Goal: Task Accomplishment & Management: Manage account settings

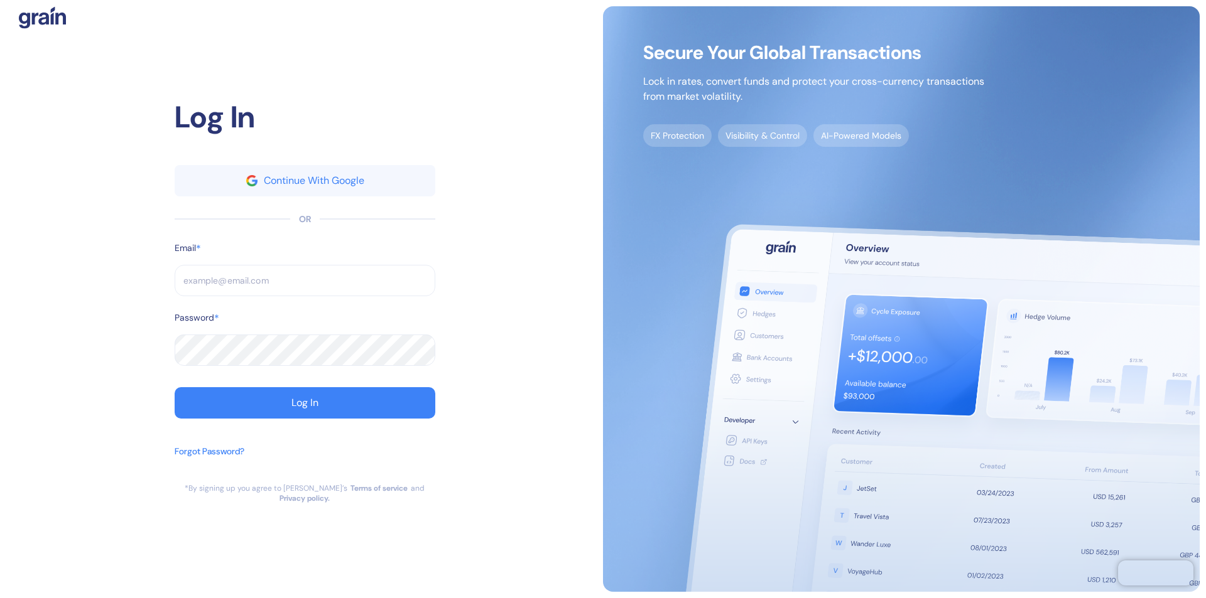
click at [305, 286] on input "text" at bounding box center [305, 280] width 261 height 31
type input "s"
type input "supp"
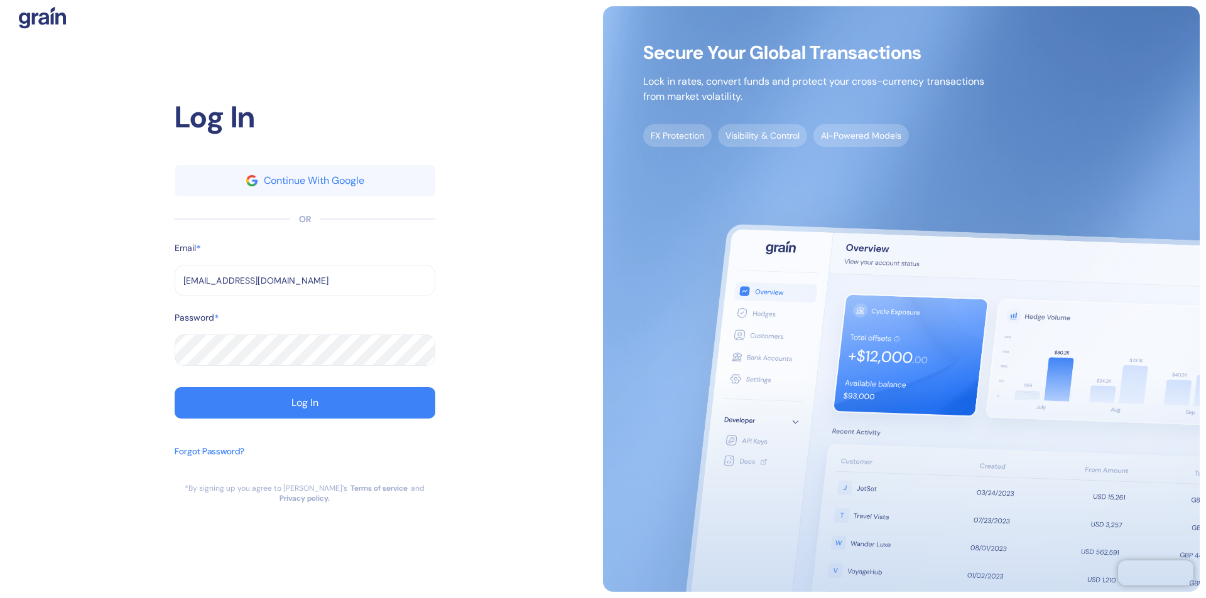
type input "[EMAIL_ADDRESS][DOMAIN_NAME]"
click at [305, 408] on div "Log In" at bounding box center [304, 403] width 27 height 10
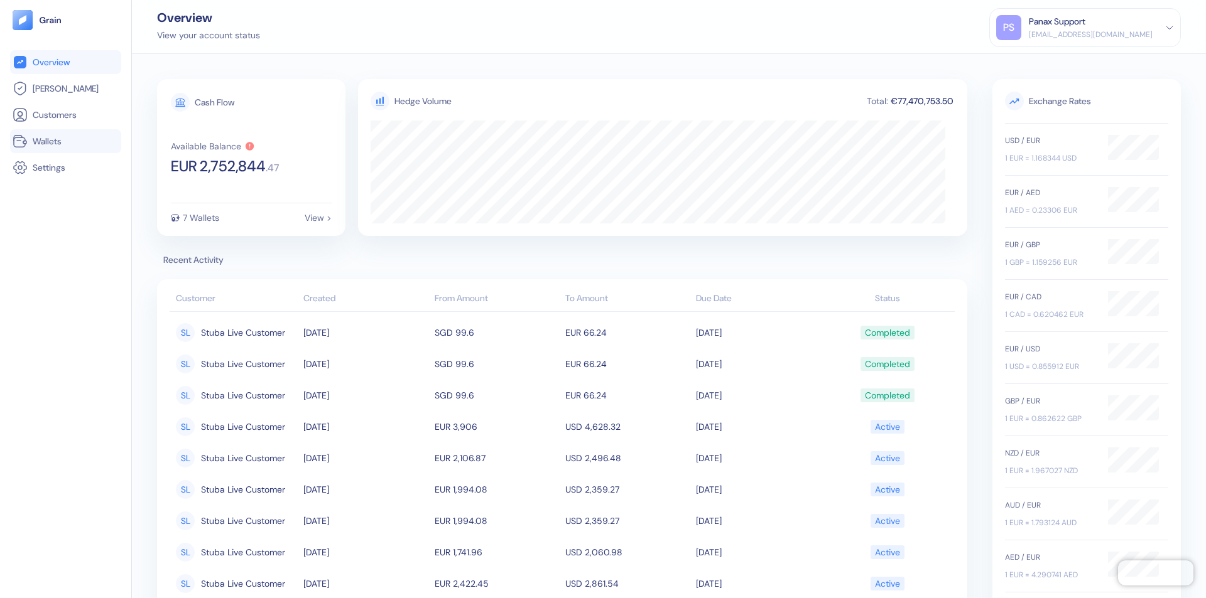
click at [65, 141] on link "Wallets" at bounding box center [66, 141] width 106 height 15
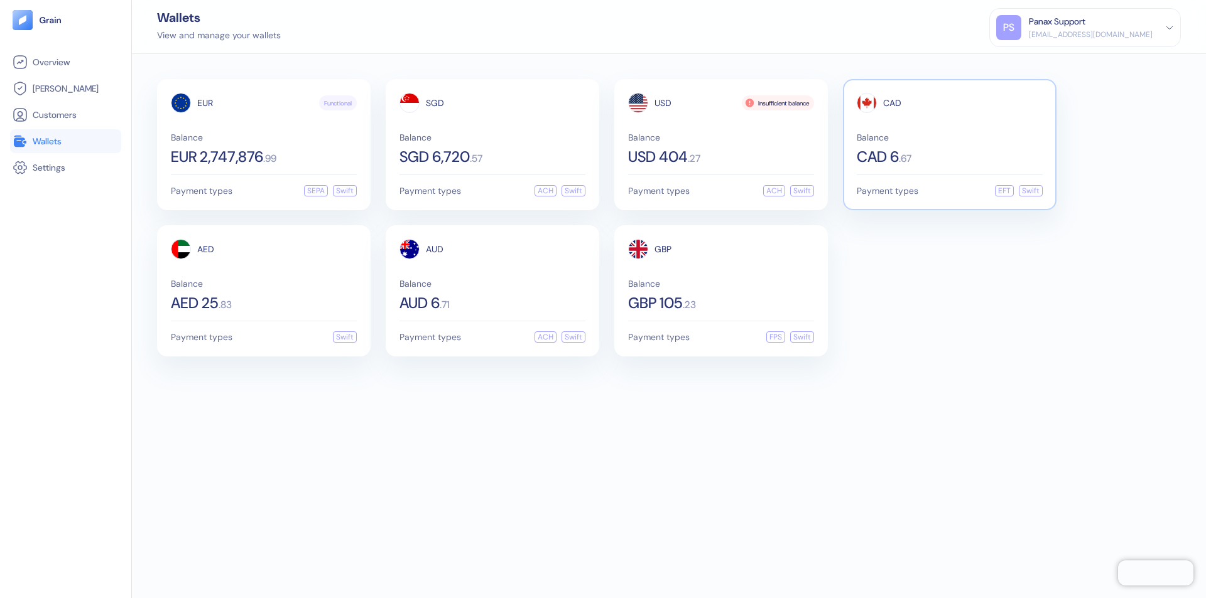
click at [892, 103] on span "CAD" at bounding box center [892, 103] width 18 height 9
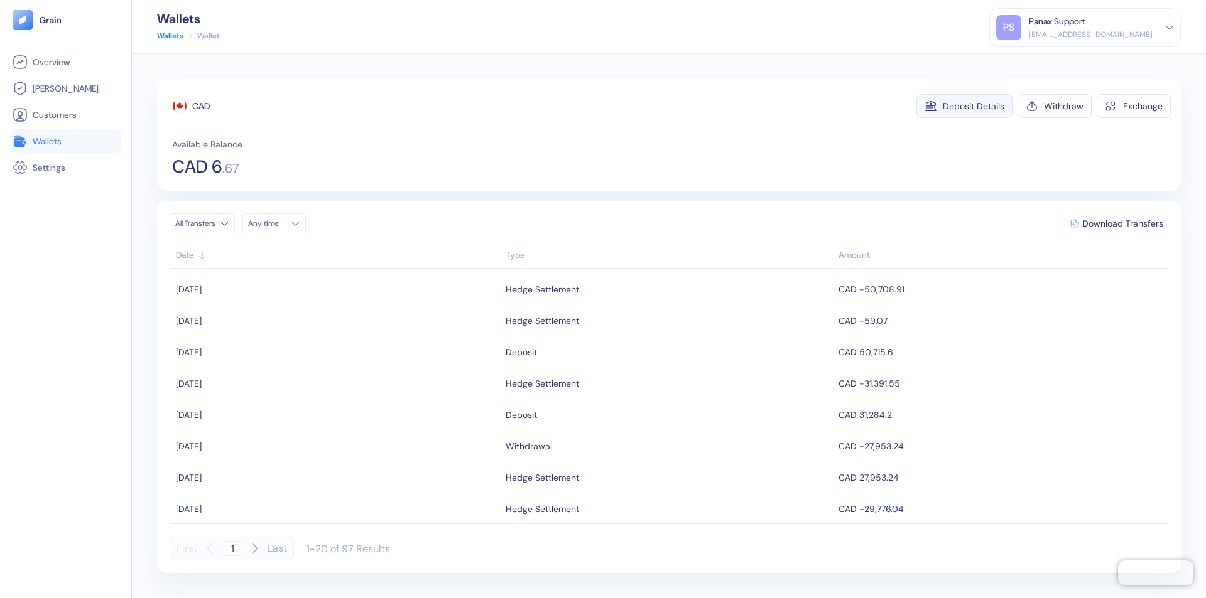
click at [973, 106] on div "Deposit Details" at bounding box center [974, 106] width 62 height 9
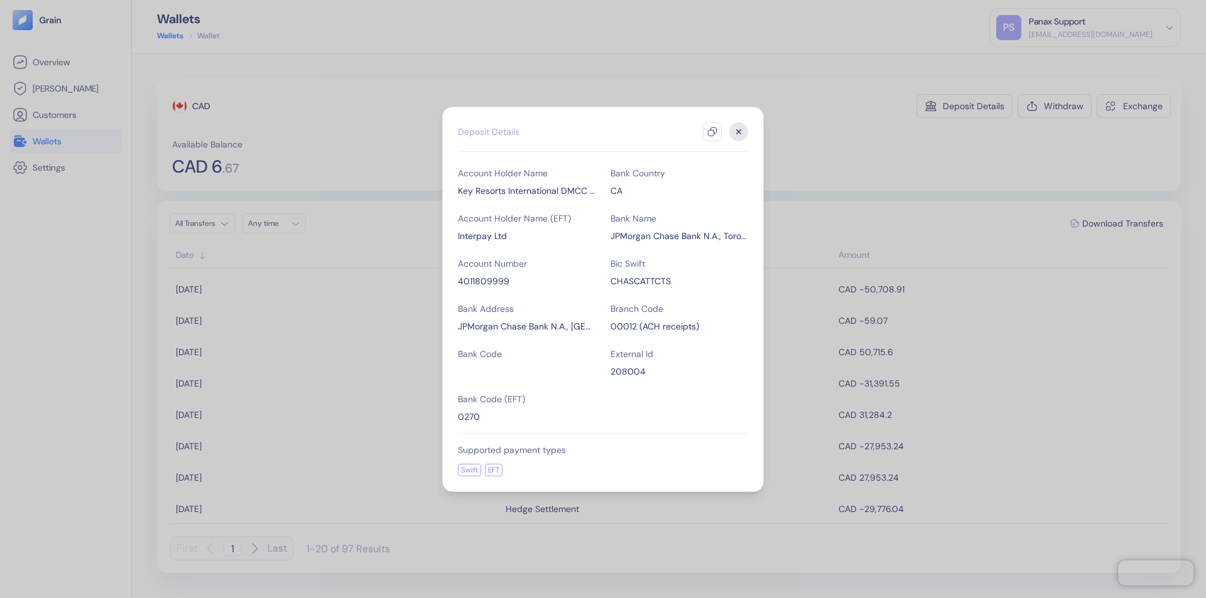
click at [712, 132] on icon "button" at bounding box center [712, 132] width 10 height 10
click at [739, 132] on icon "button" at bounding box center [739, 131] width 4 height 4
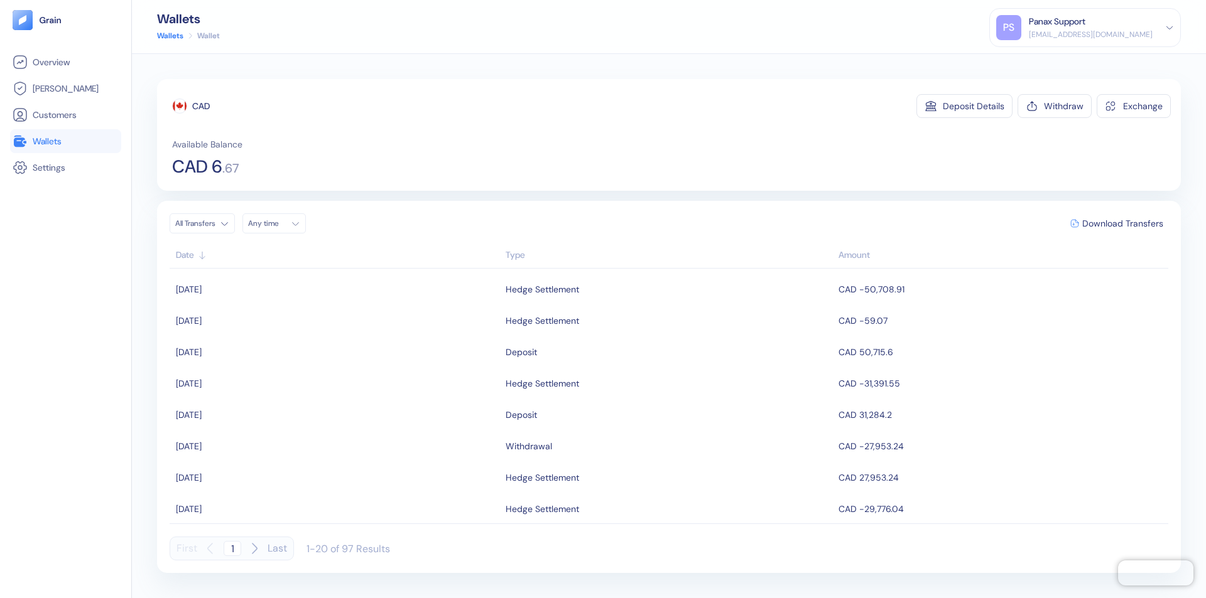
click at [278, 224] on div "Any time" at bounding box center [267, 224] width 38 height 10
click at [261, 341] on button "18" at bounding box center [261, 340] width 15 height 15
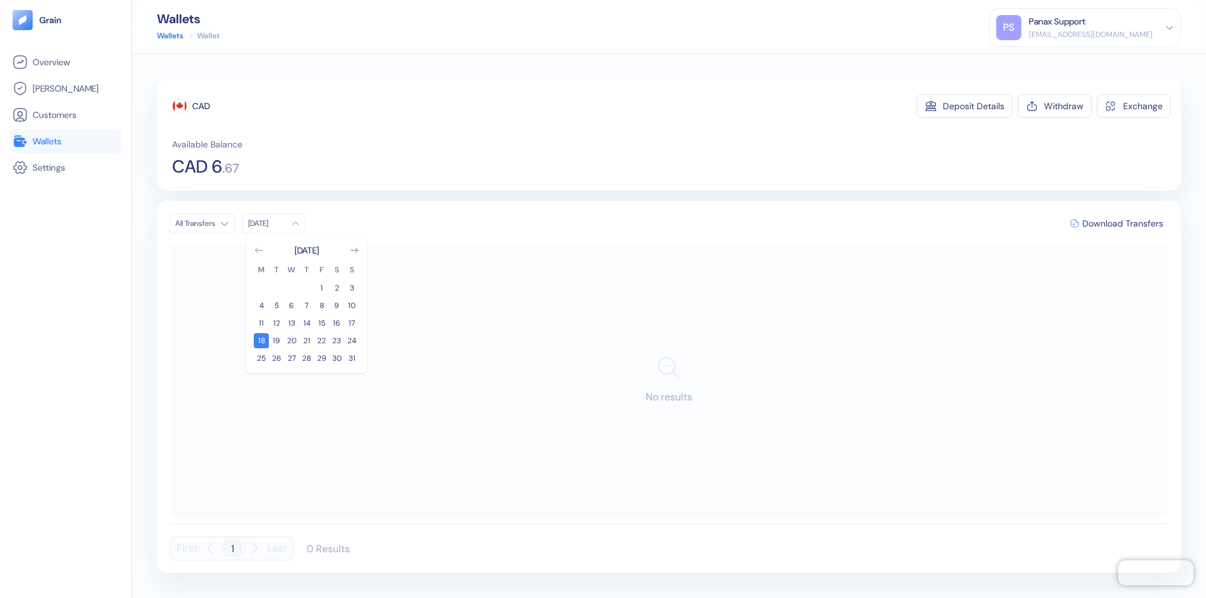
click at [259, 251] on icon "Go to previous month" at bounding box center [258, 250] width 7 height 5
click at [337, 323] on button "19" at bounding box center [336, 323] width 15 height 15
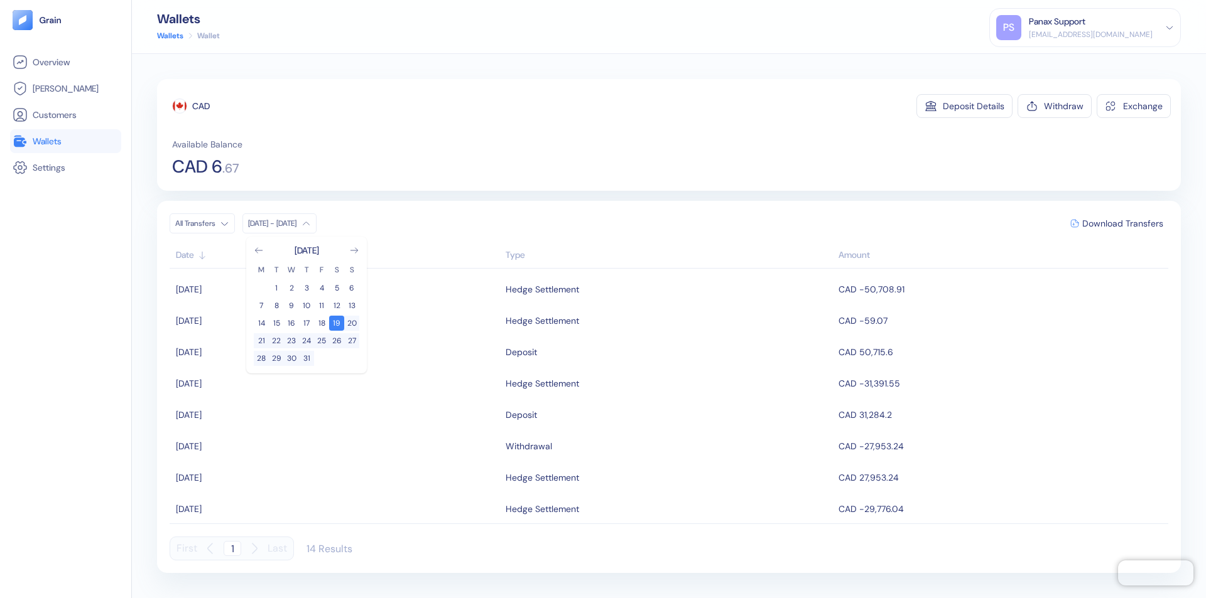
click at [201, 106] on div "CAD" at bounding box center [201, 106] width 18 height 13
click at [1122, 224] on span "Download Transfers" at bounding box center [1122, 223] width 81 height 9
click at [65, 141] on link "Wallets" at bounding box center [66, 141] width 106 height 15
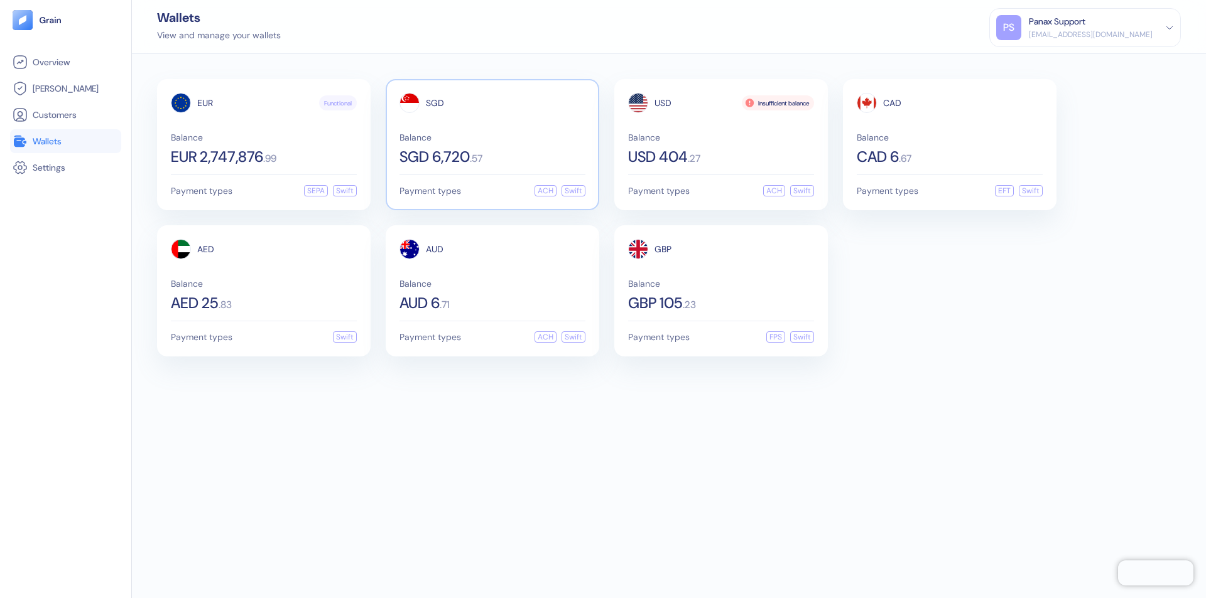
click at [435, 103] on span "SGD" at bounding box center [435, 103] width 18 height 9
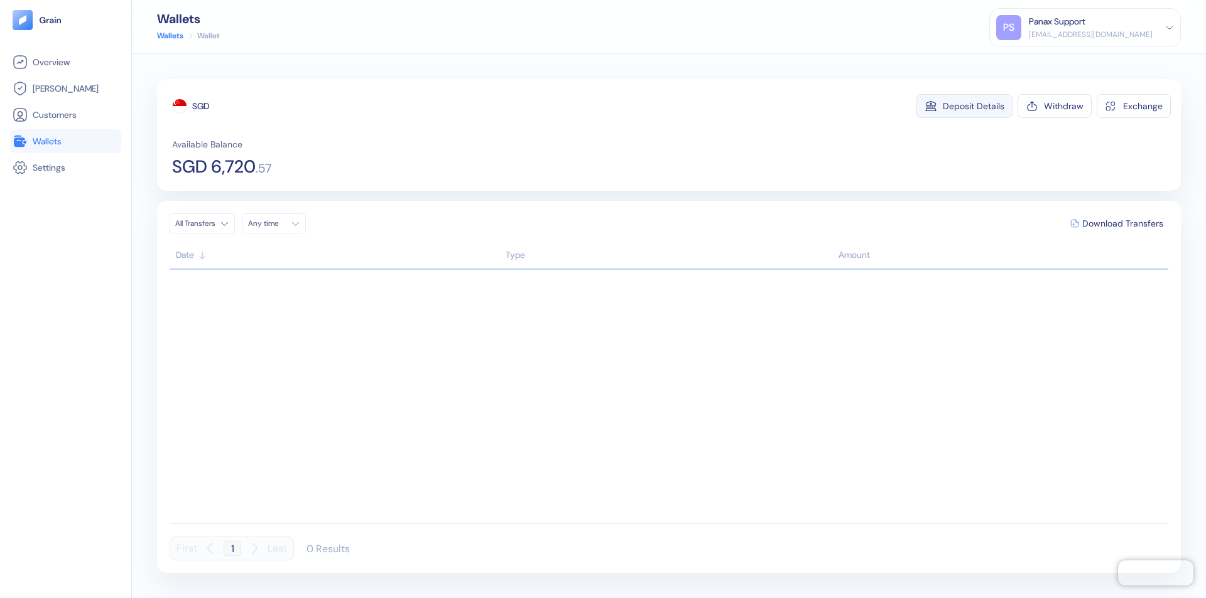
click at [973, 106] on div "Deposit Details" at bounding box center [974, 106] width 62 height 9
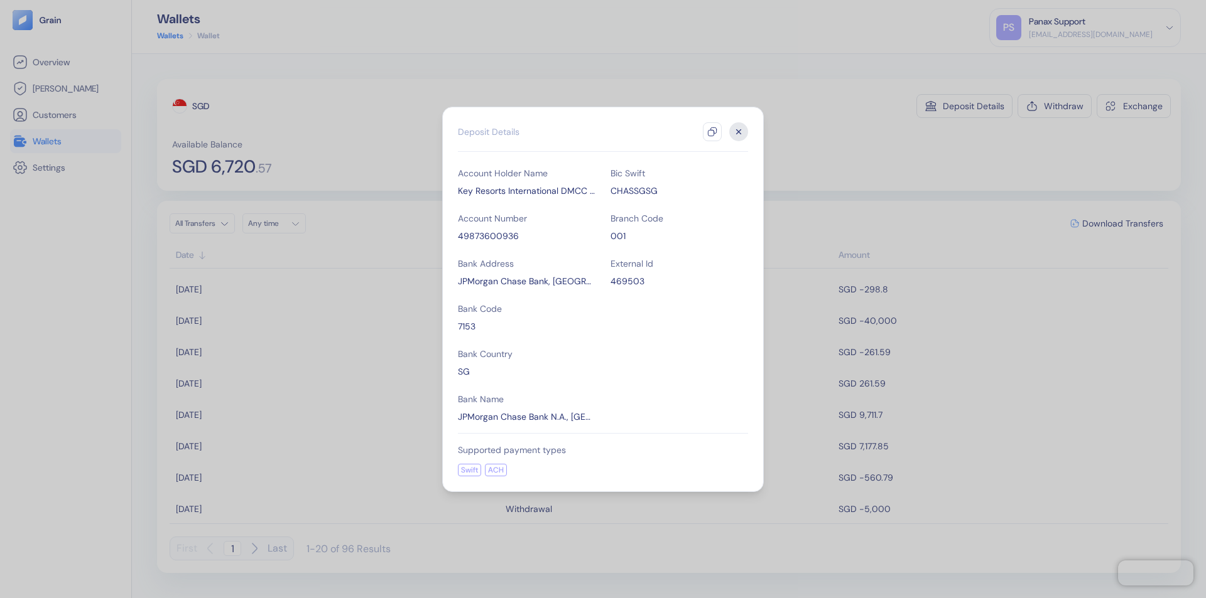
click at [712, 132] on icon "button" at bounding box center [712, 132] width 10 height 10
click at [739, 132] on icon "button" at bounding box center [739, 131] width 4 height 4
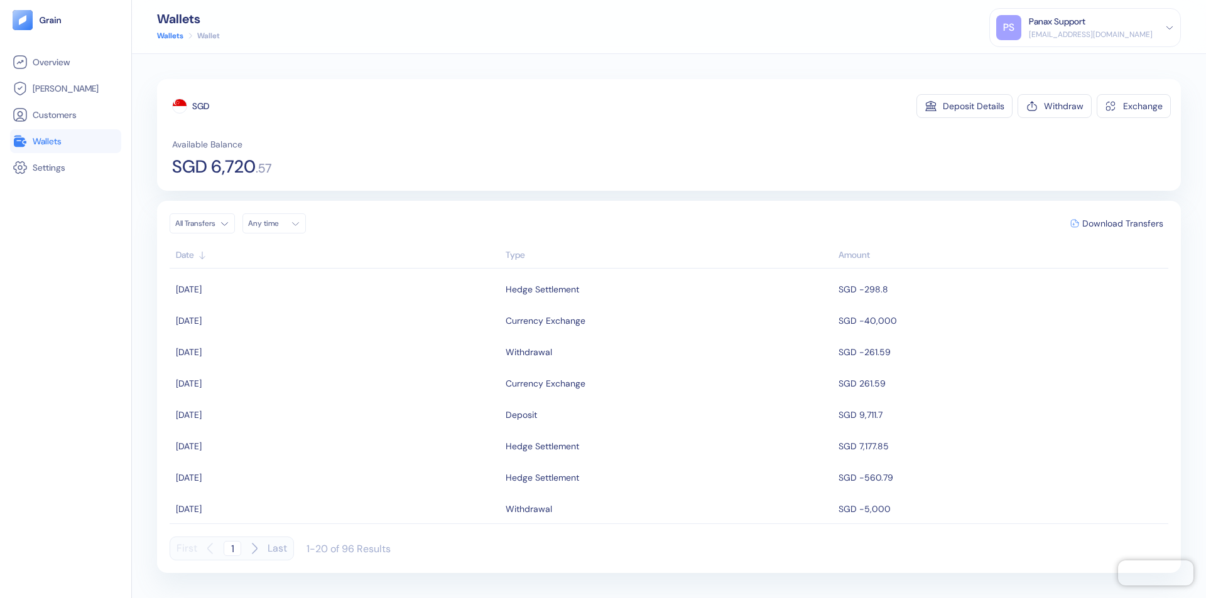
click at [278, 224] on div "Any time" at bounding box center [267, 224] width 38 height 10
click at [261, 341] on button "18" at bounding box center [261, 340] width 15 height 15
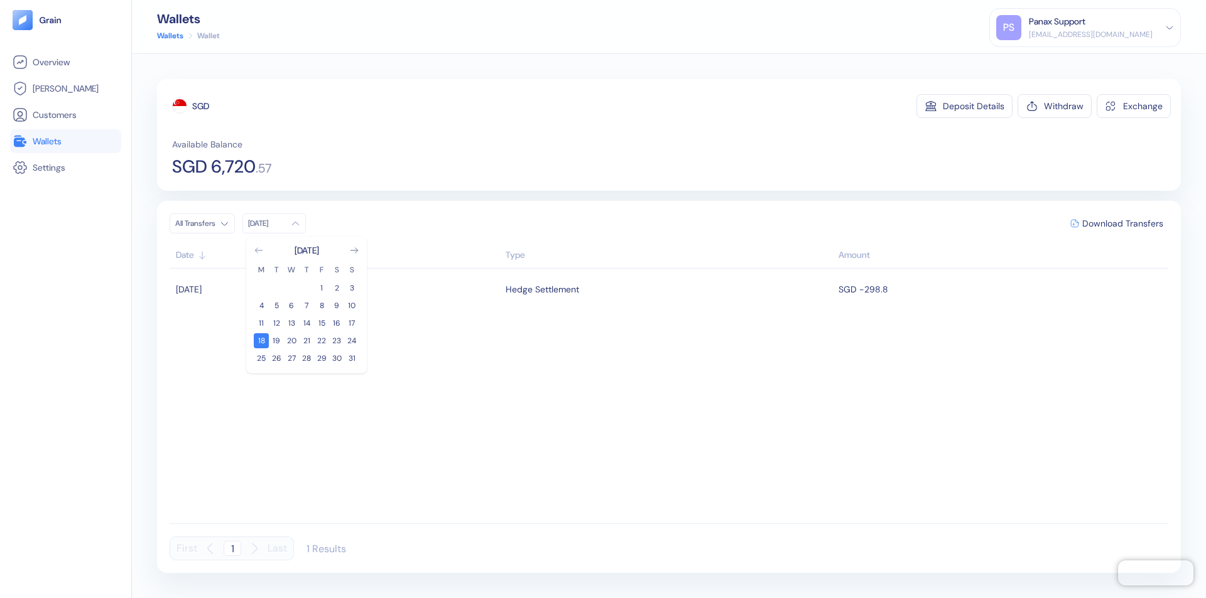
click at [259, 251] on icon "Go to previous month" at bounding box center [258, 250] width 7 height 5
click at [337, 323] on button "19" at bounding box center [336, 323] width 15 height 15
click at [201, 106] on div "SGD" at bounding box center [200, 106] width 17 height 13
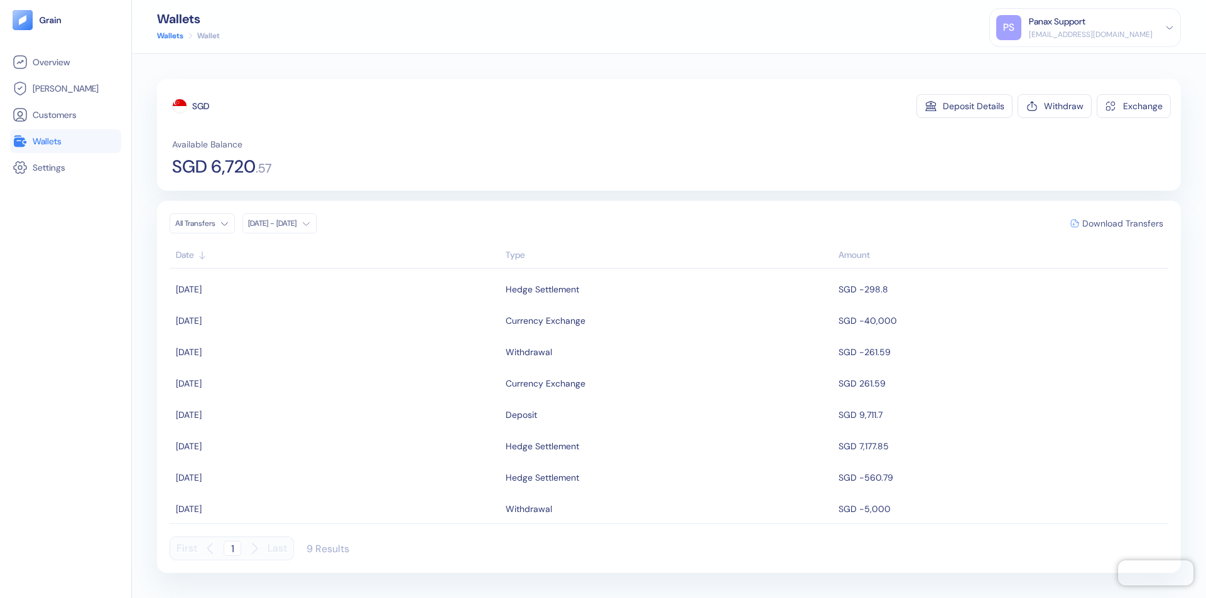
click at [1122, 224] on span "Download Transfers" at bounding box center [1122, 223] width 81 height 9
click at [65, 141] on link "Wallets" at bounding box center [66, 141] width 106 height 15
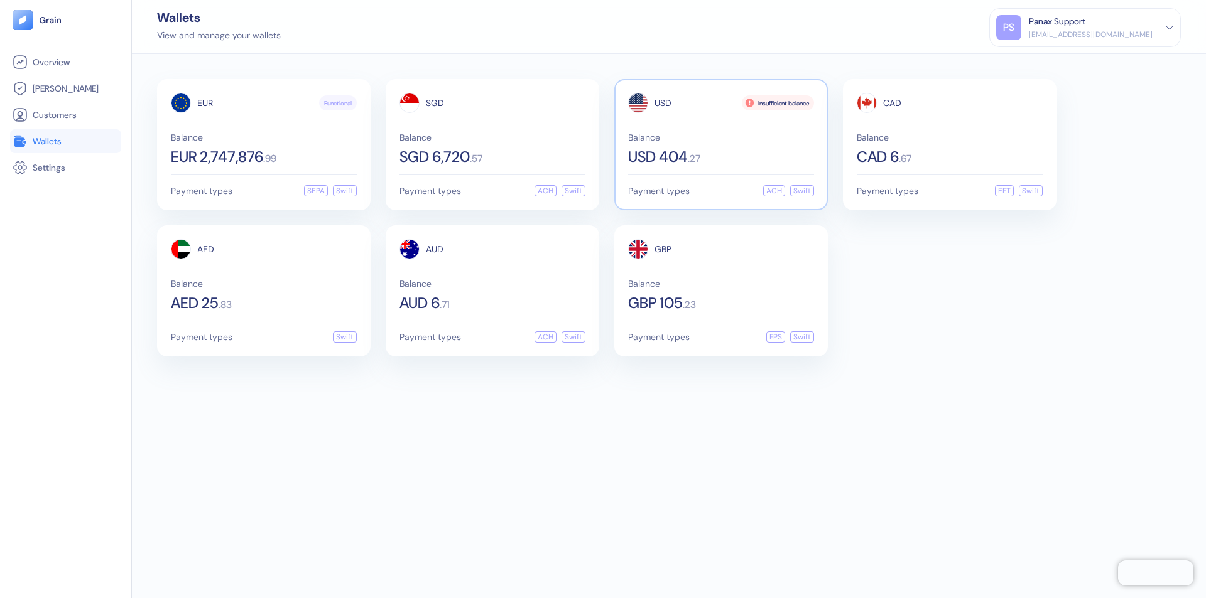
click at [663, 103] on span "USD" at bounding box center [662, 103] width 17 height 9
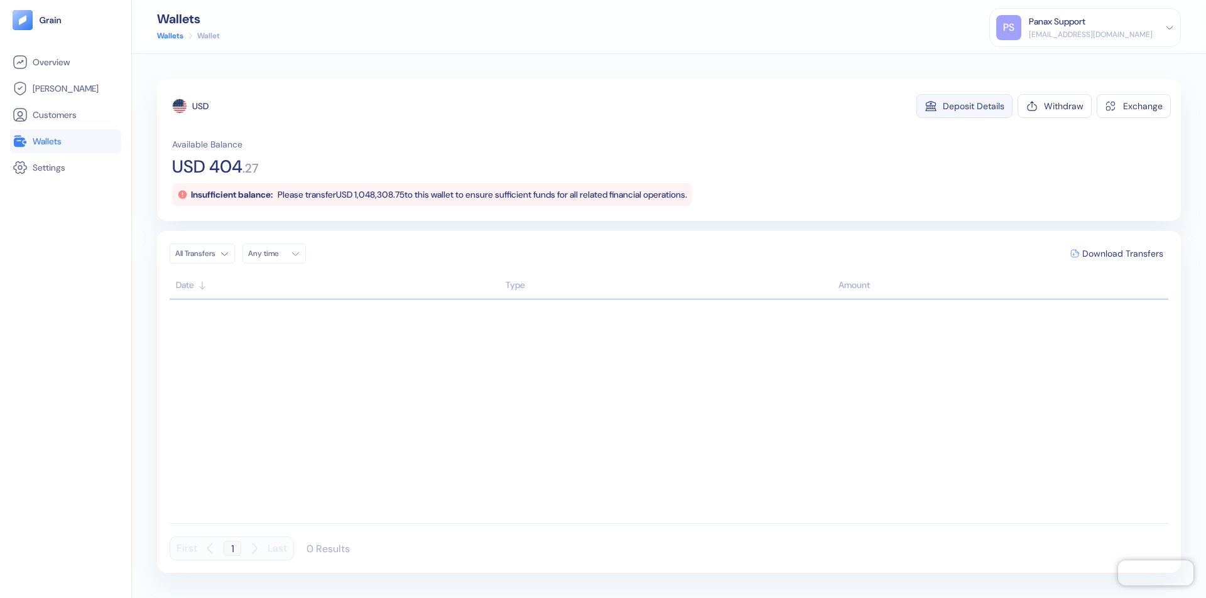
click at [973, 106] on div "Deposit Details" at bounding box center [974, 106] width 62 height 9
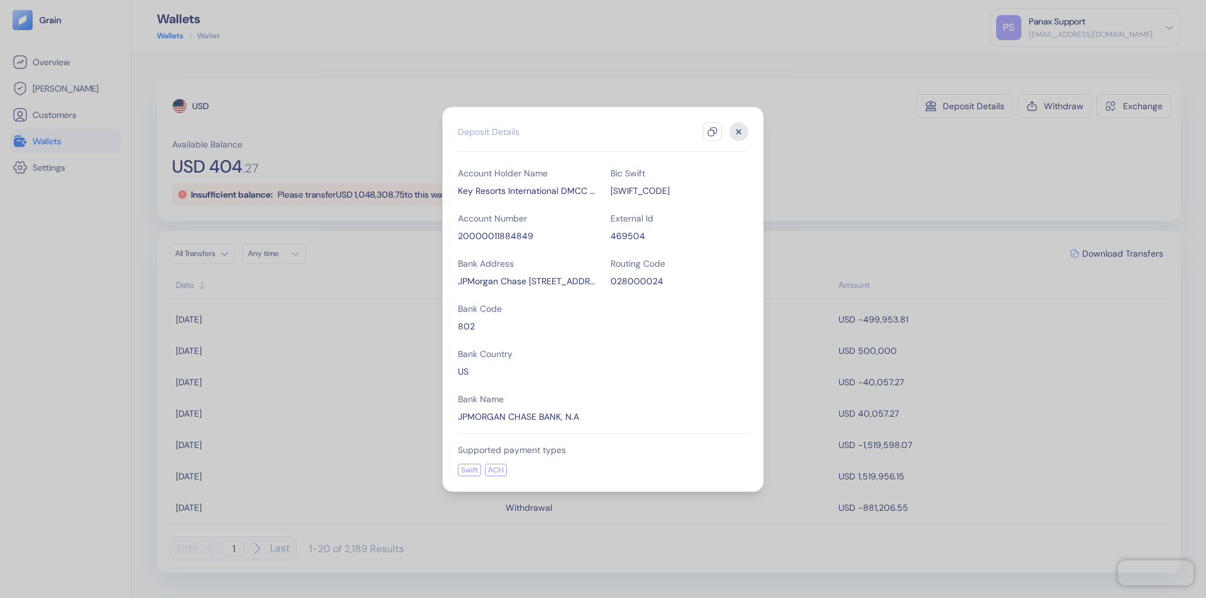
click at [712, 132] on icon "button" at bounding box center [712, 132] width 10 height 10
click at [739, 132] on icon "button" at bounding box center [739, 131] width 4 height 4
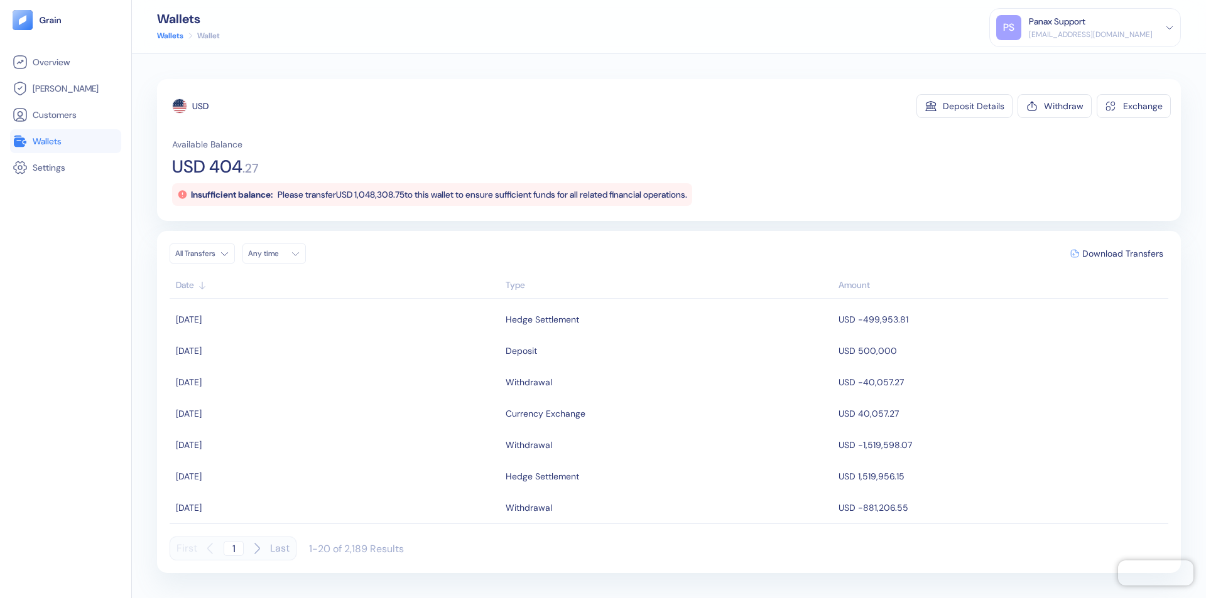
click at [278, 254] on div "Any time" at bounding box center [267, 254] width 38 height 10
click at [261, 371] on button "18" at bounding box center [261, 371] width 15 height 15
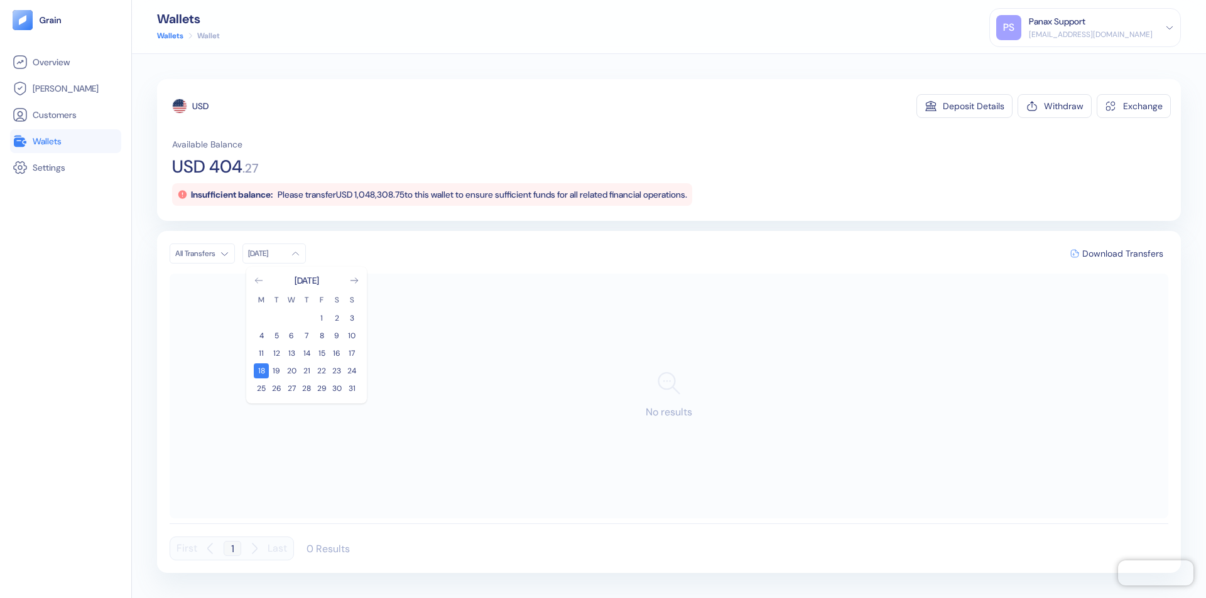
click at [259, 281] on icon "Go to previous month" at bounding box center [258, 280] width 7 height 5
click at [337, 354] on button "19" at bounding box center [336, 353] width 15 height 15
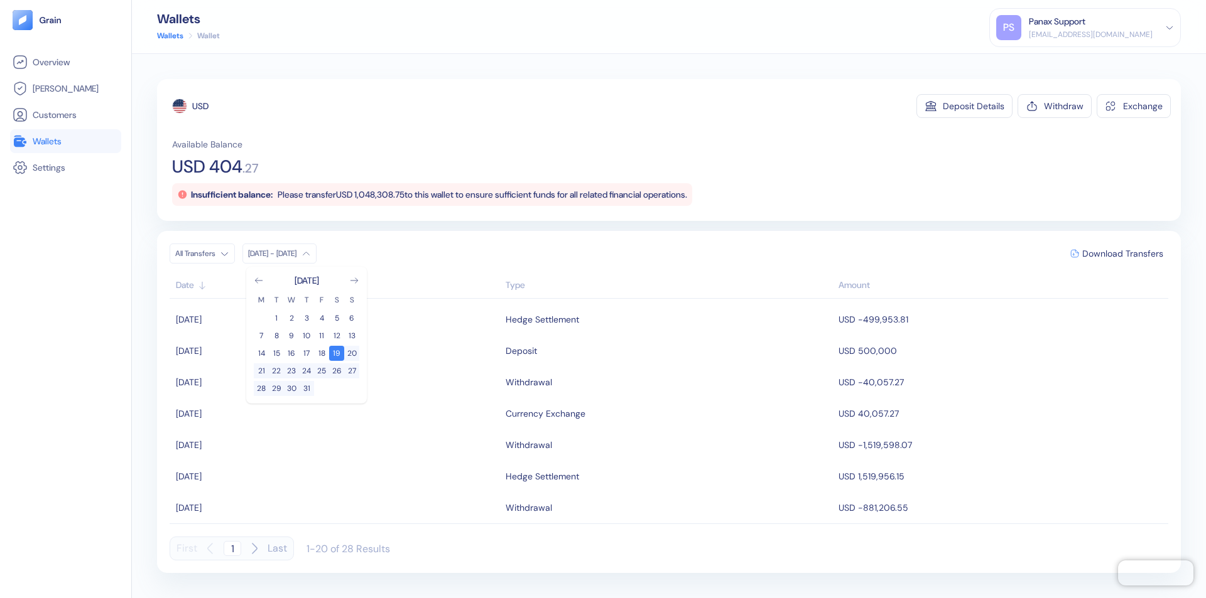
click at [200, 106] on div "USD" at bounding box center [200, 106] width 16 height 13
click at [1122, 254] on span "Download Transfers" at bounding box center [1122, 253] width 81 height 9
click at [65, 141] on link "Wallets" at bounding box center [66, 141] width 106 height 15
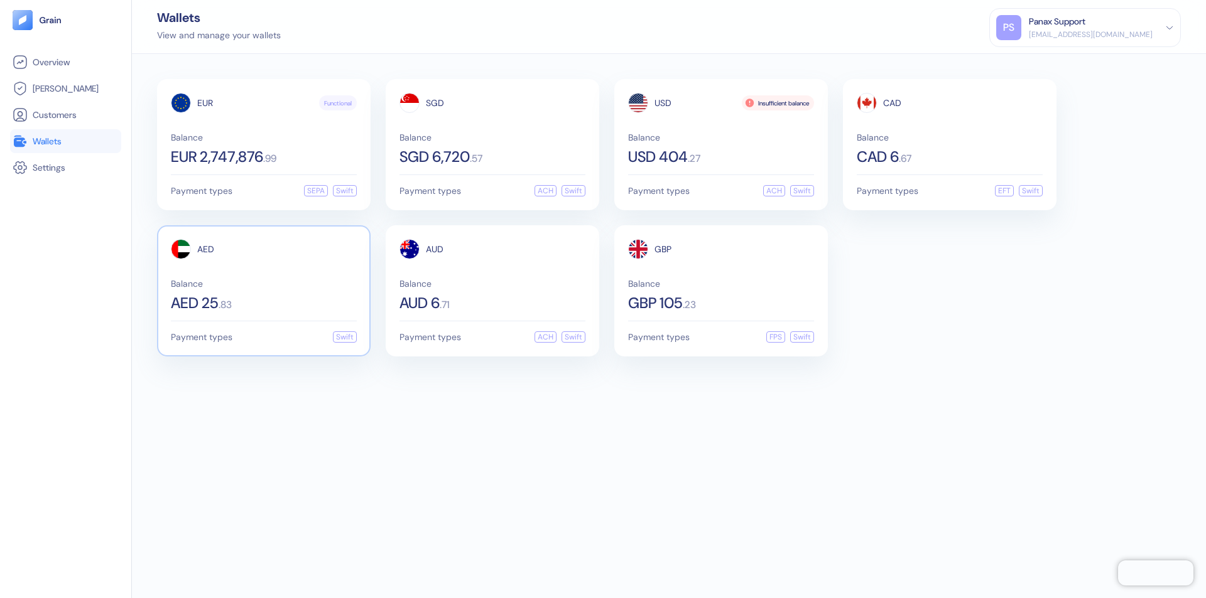
click at [205, 249] on span "AED" at bounding box center [205, 249] width 17 height 9
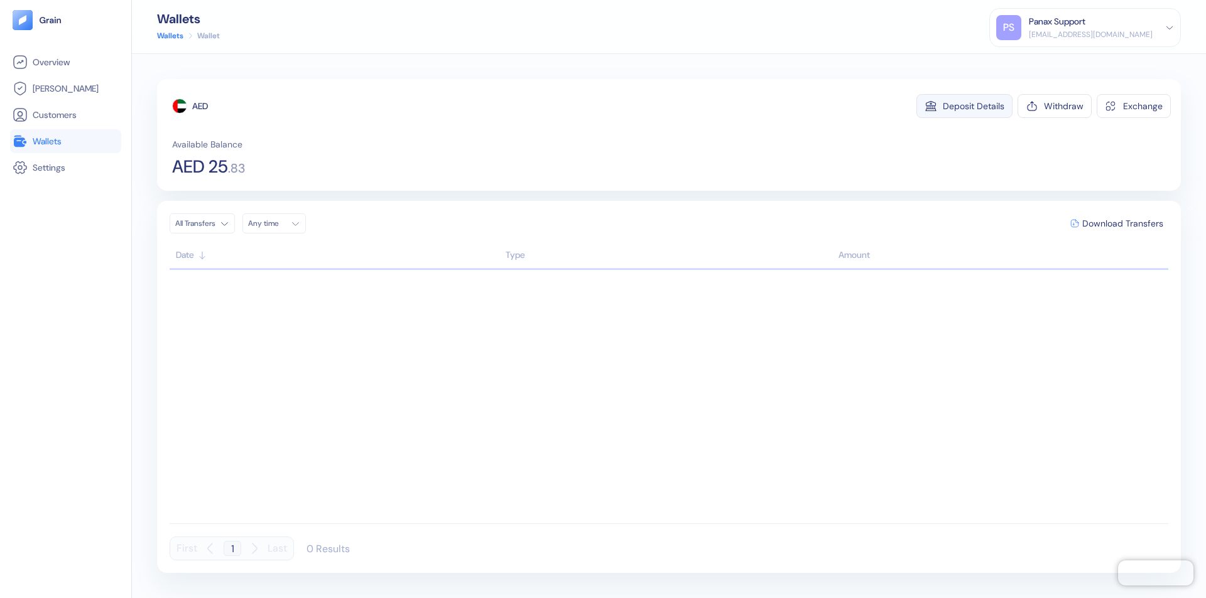
click at [973, 106] on div "Deposit Details" at bounding box center [974, 106] width 62 height 9
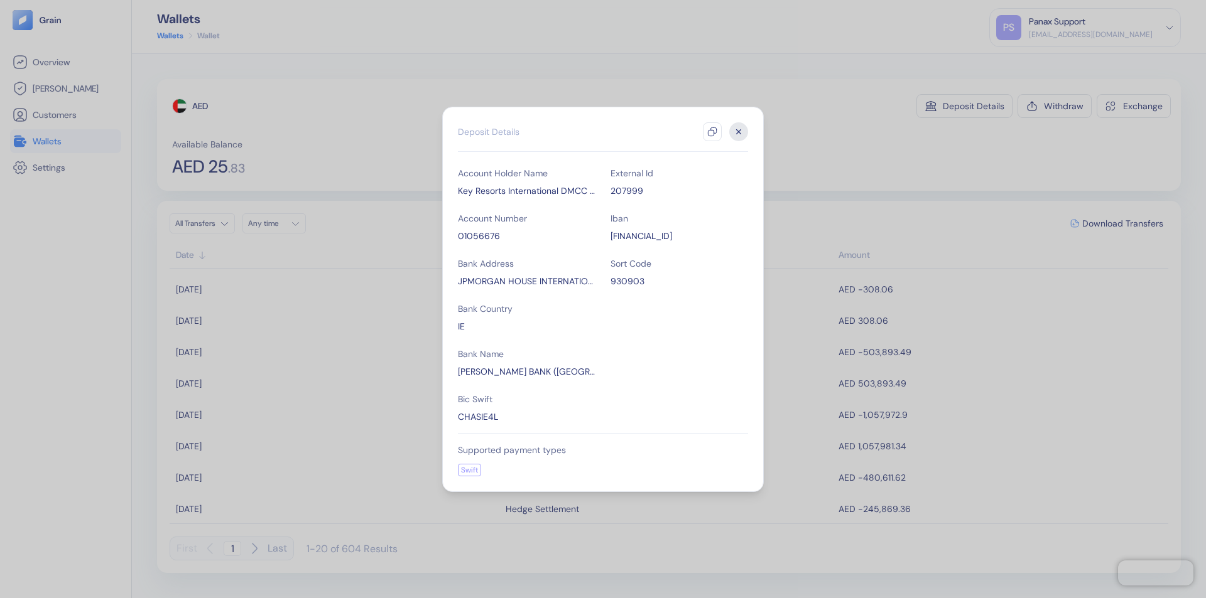
click at [712, 132] on icon "button" at bounding box center [712, 132] width 10 height 10
click at [739, 132] on icon "button" at bounding box center [739, 131] width 4 height 4
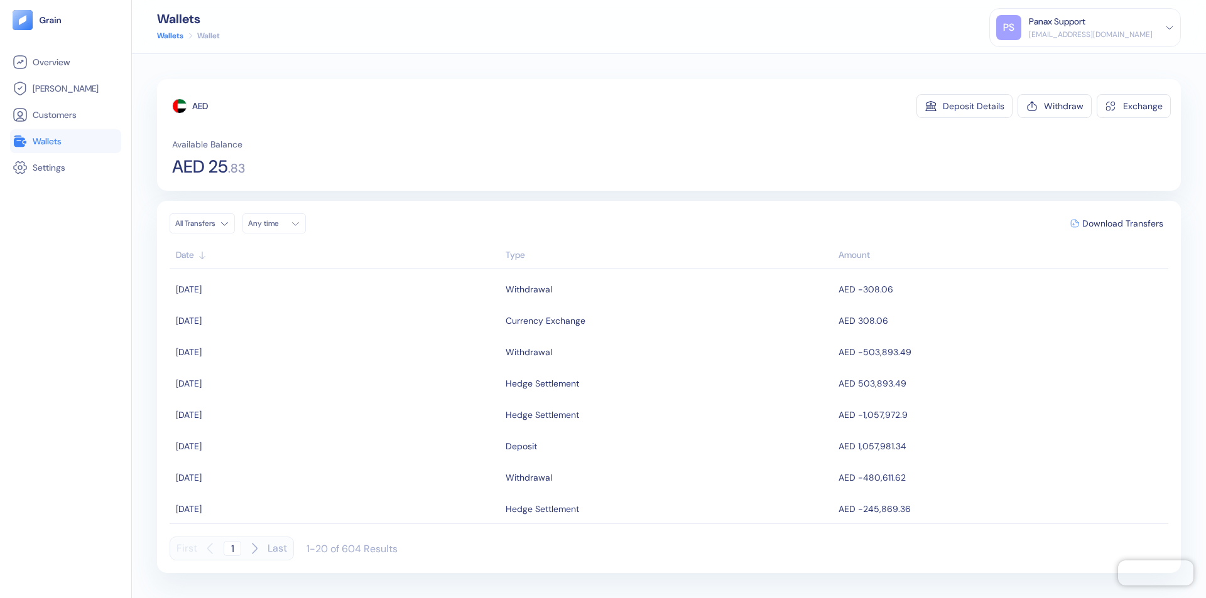
click at [278, 224] on div "Any time" at bounding box center [267, 224] width 38 height 10
click at [261, 341] on button "18" at bounding box center [261, 340] width 15 height 15
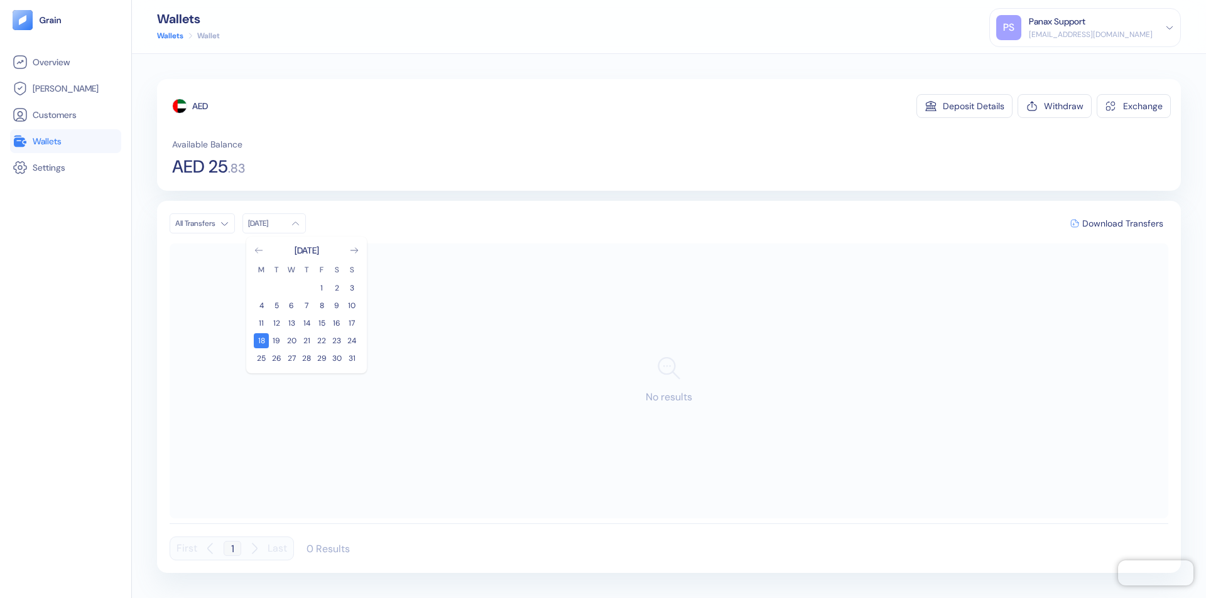
click at [259, 251] on icon "Go to previous month" at bounding box center [258, 250] width 7 height 5
click at [337, 323] on button "19" at bounding box center [336, 323] width 15 height 15
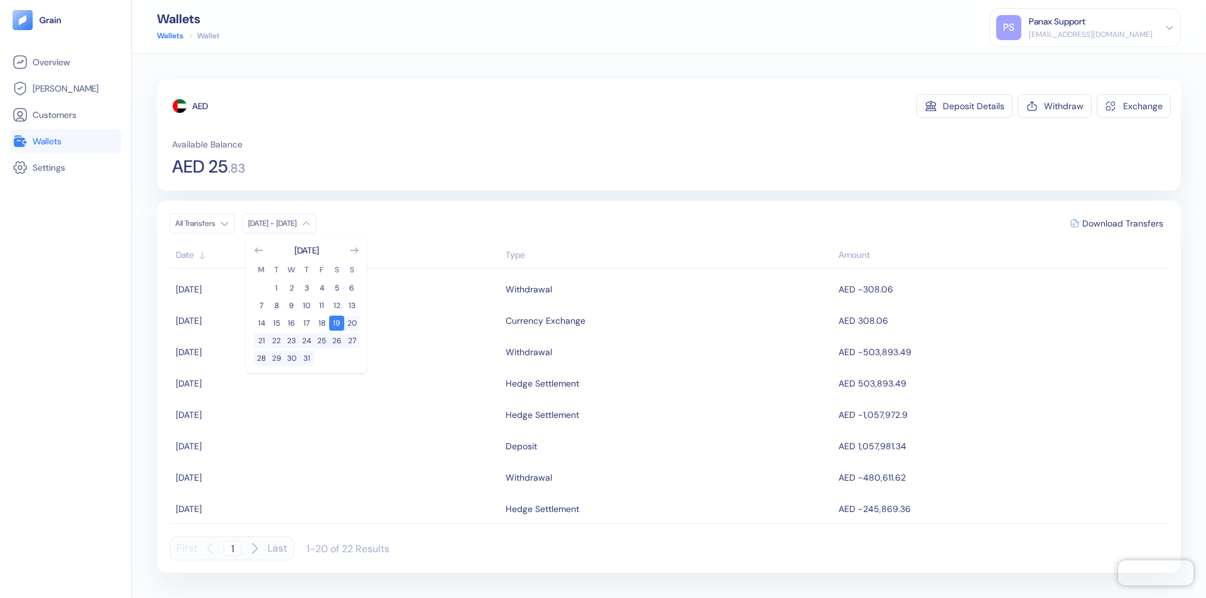
click at [200, 106] on div "AED" at bounding box center [200, 106] width 16 height 13
click at [1122, 224] on span "Download Transfers" at bounding box center [1122, 223] width 81 height 9
click at [65, 141] on link "Wallets" at bounding box center [66, 141] width 106 height 15
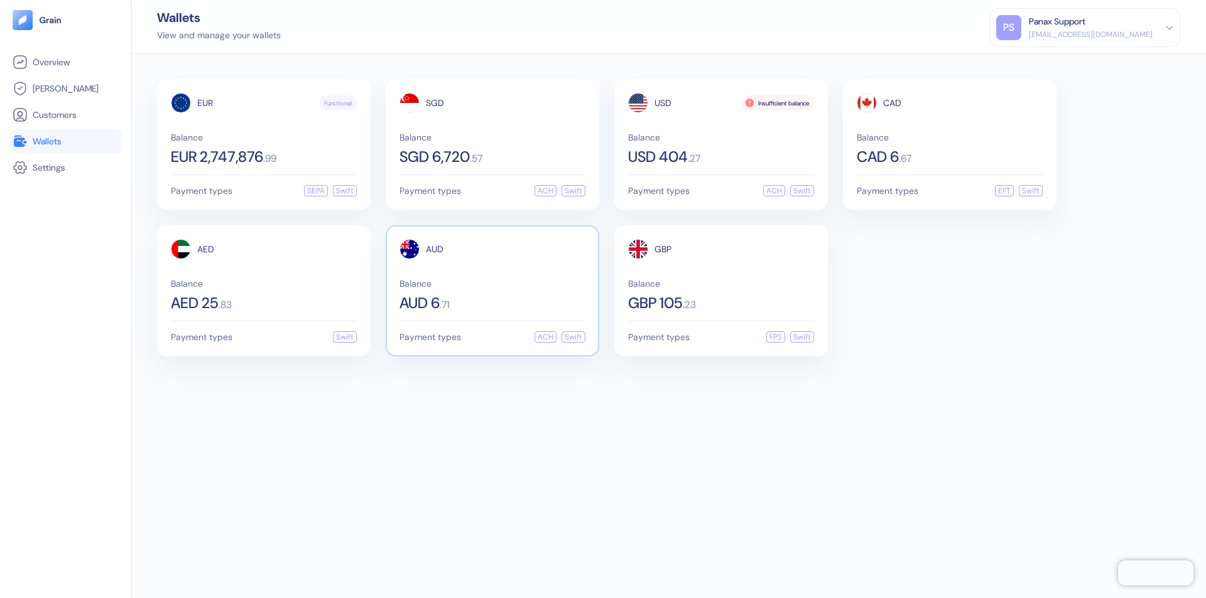
click at [435, 249] on span "AUD" at bounding box center [435, 249] width 18 height 9
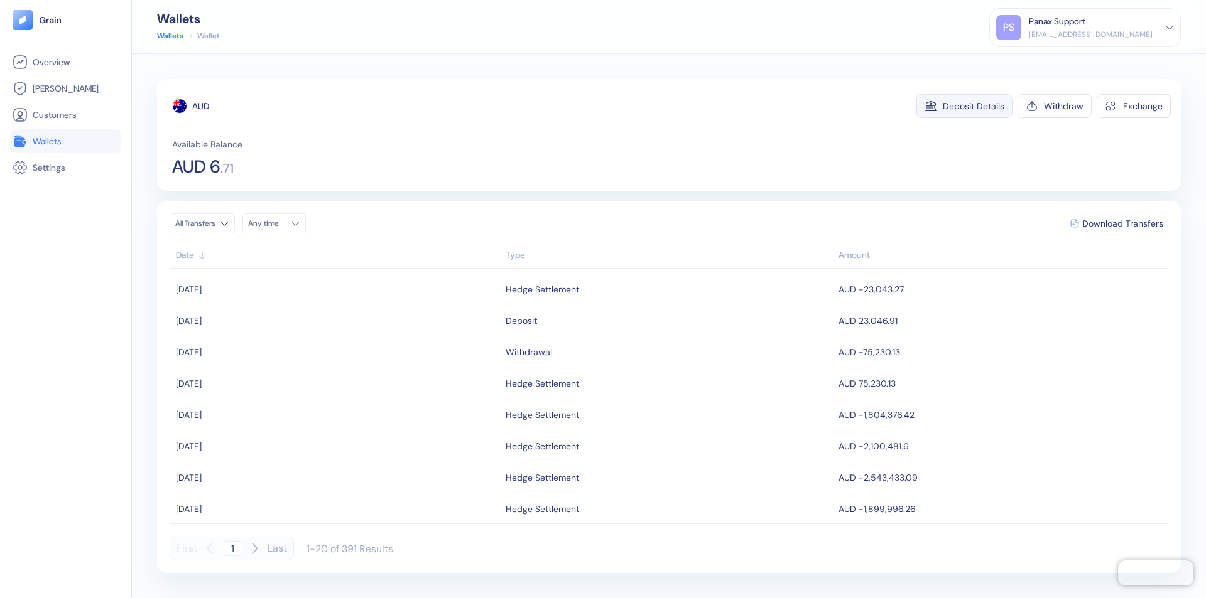
click at [973, 106] on div "Deposit Details" at bounding box center [974, 106] width 62 height 9
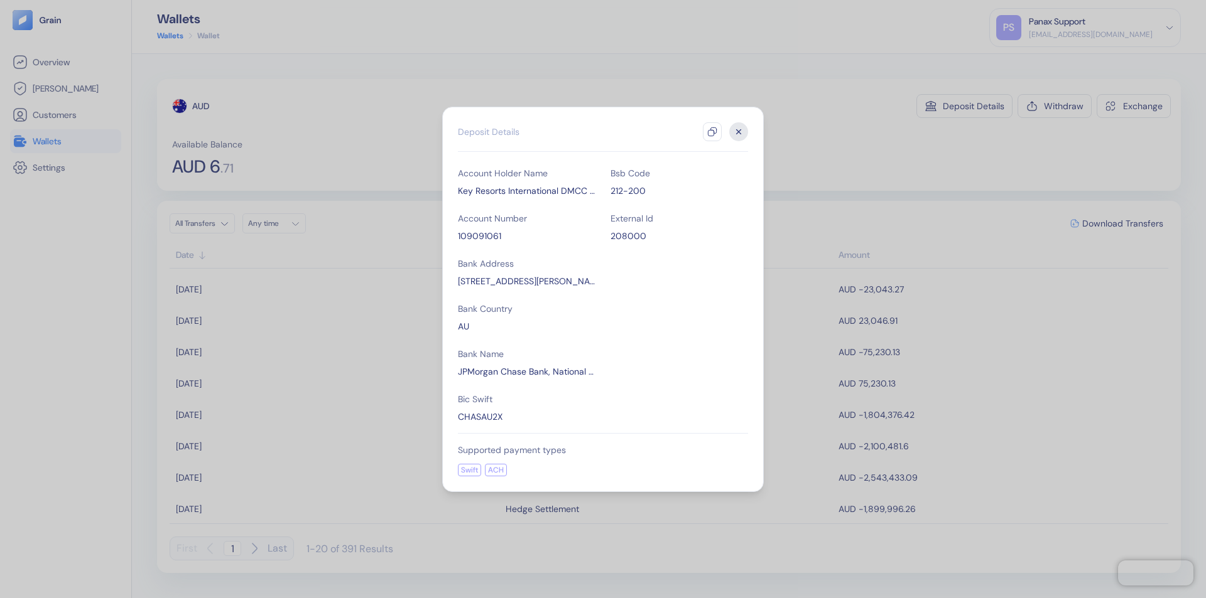
click at [712, 132] on icon "button" at bounding box center [712, 132] width 10 height 10
click at [739, 132] on icon "button" at bounding box center [739, 131] width 4 height 4
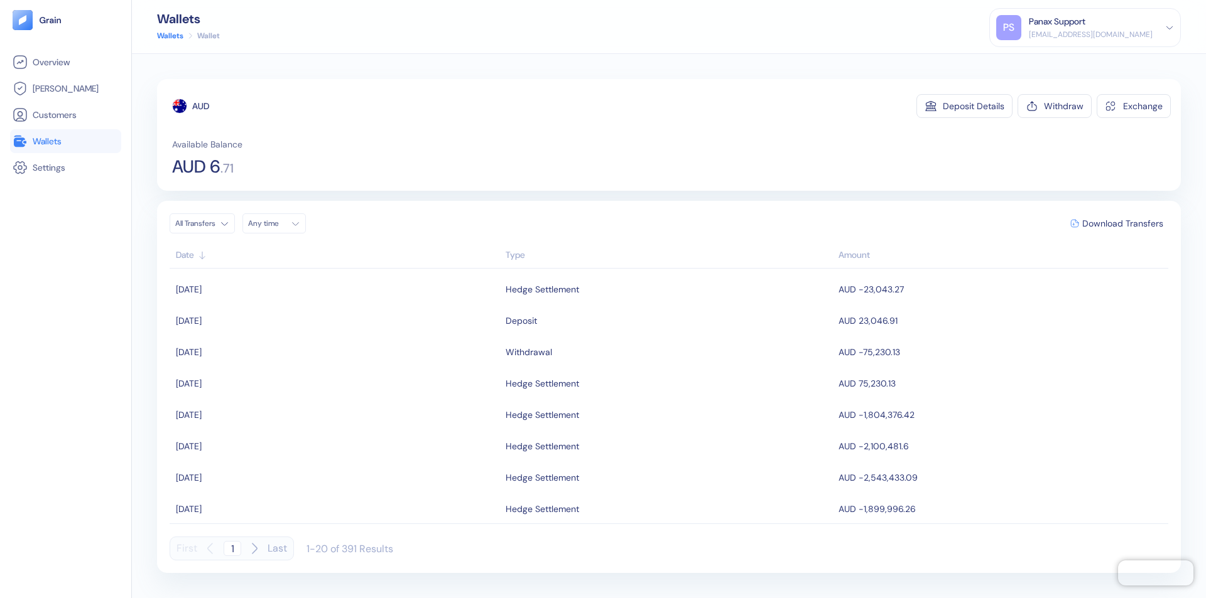
click at [278, 224] on div "Any time" at bounding box center [267, 224] width 38 height 10
click at [261, 341] on button "18" at bounding box center [261, 340] width 15 height 15
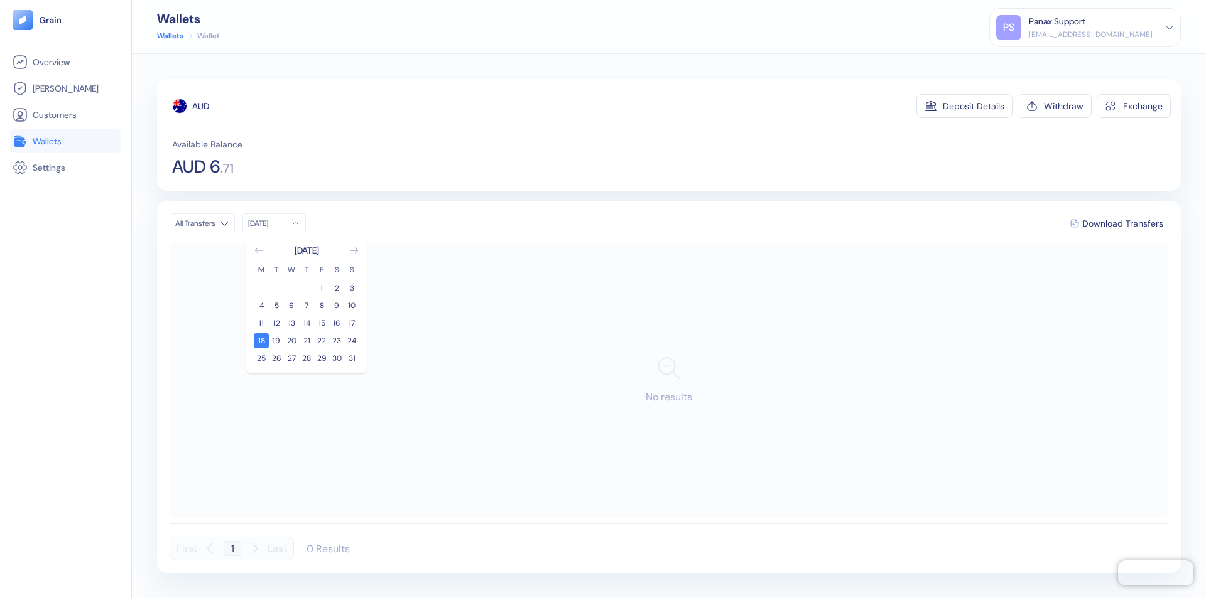
click at [259, 251] on icon "Go to previous month" at bounding box center [258, 250] width 7 height 5
click at [337, 323] on button "19" at bounding box center [336, 323] width 15 height 15
click at [201, 106] on div "AUD" at bounding box center [200, 106] width 17 height 13
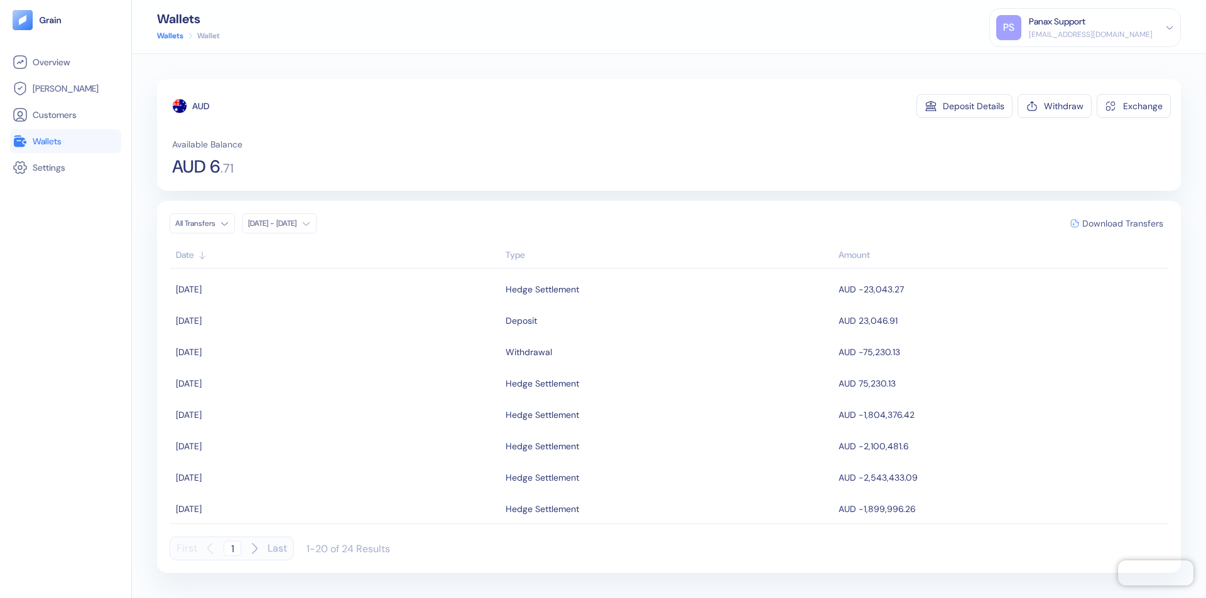
click at [1122, 224] on span "Download Transfers" at bounding box center [1122, 223] width 81 height 9
click at [65, 141] on link "Wallets" at bounding box center [66, 141] width 106 height 15
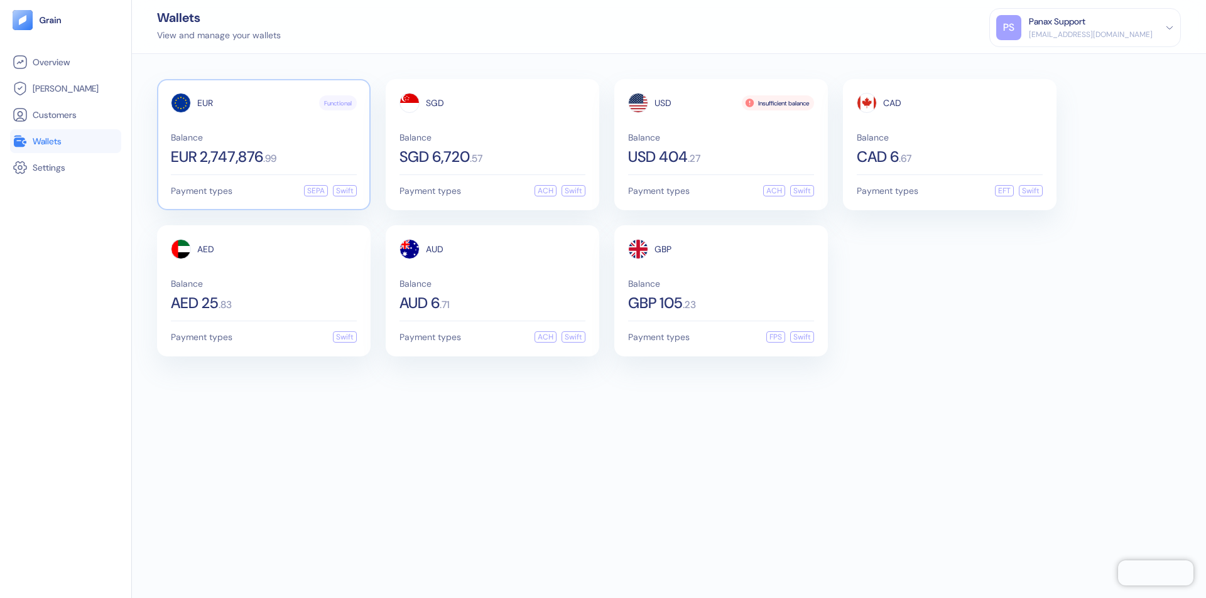
click at [205, 103] on span "EUR" at bounding box center [205, 103] width 16 height 9
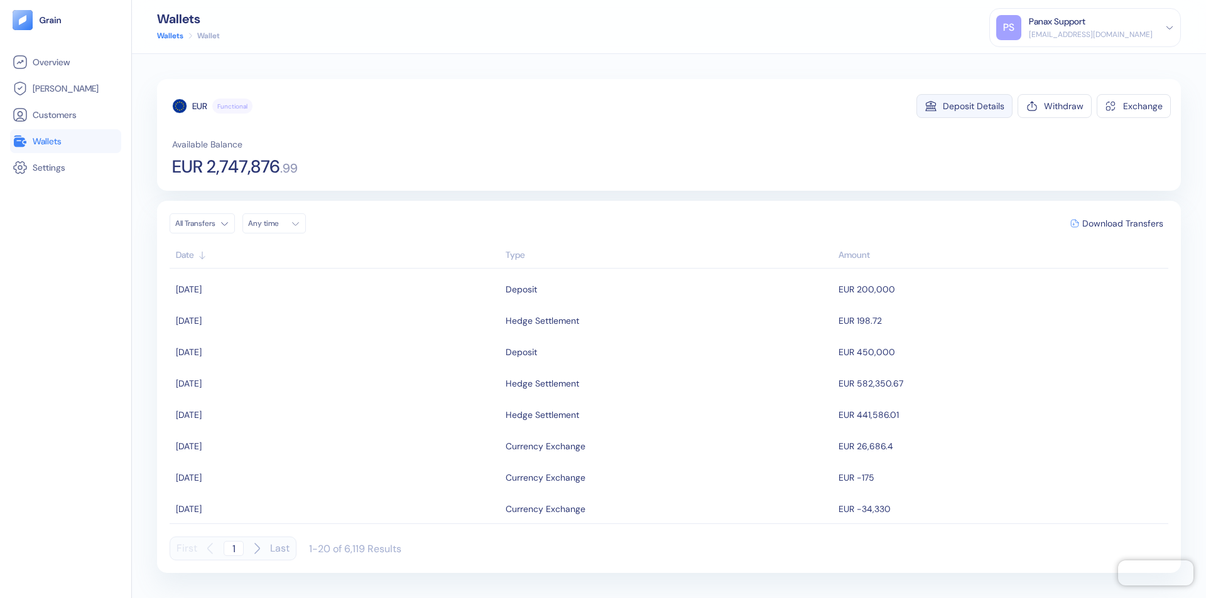
click at [973, 106] on div "Deposit Details" at bounding box center [974, 106] width 62 height 9
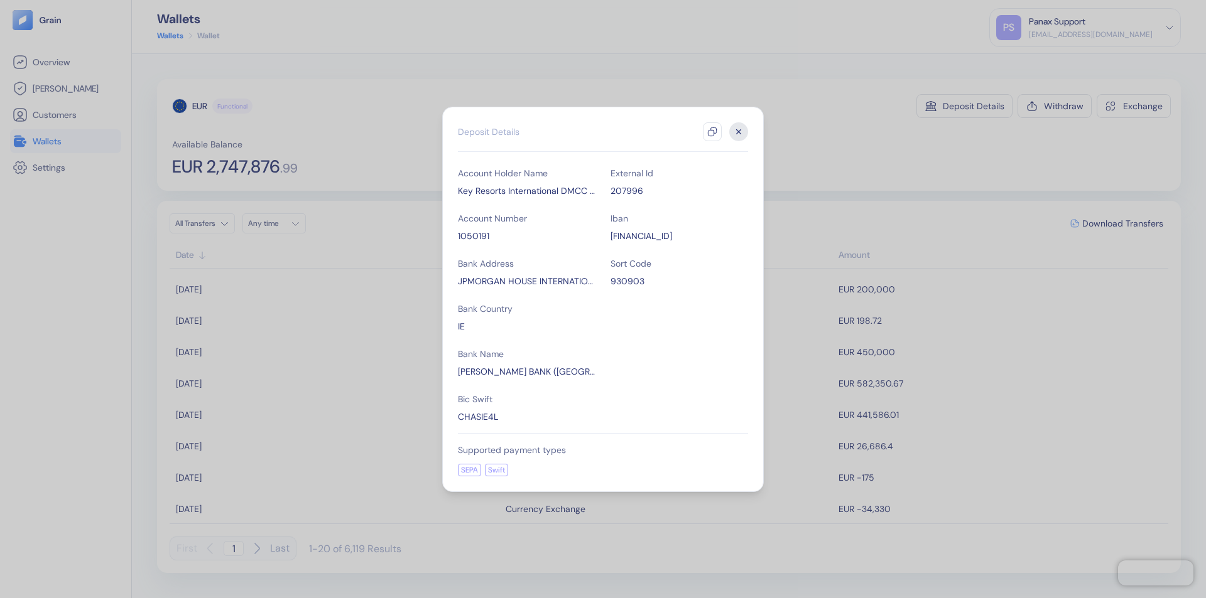
click at [712, 132] on icon "button" at bounding box center [712, 132] width 10 height 10
click at [739, 132] on icon "button" at bounding box center [739, 131] width 4 height 4
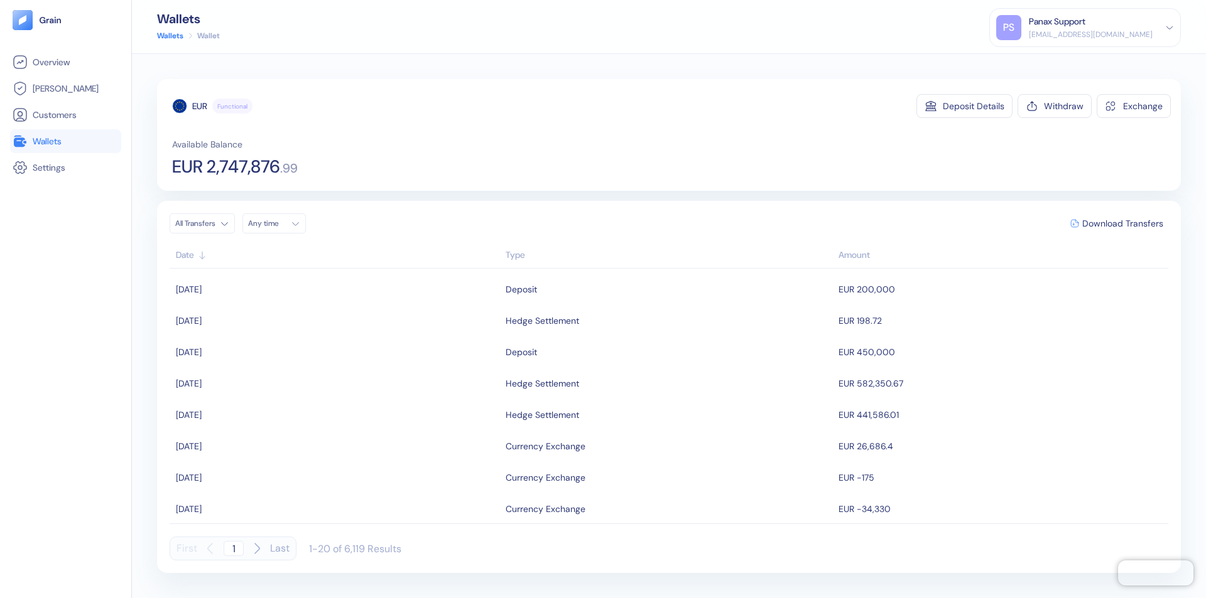
click at [278, 224] on div "Any time" at bounding box center [267, 224] width 38 height 10
click at [261, 341] on button "18" at bounding box center [261, 340] width 15 height 15
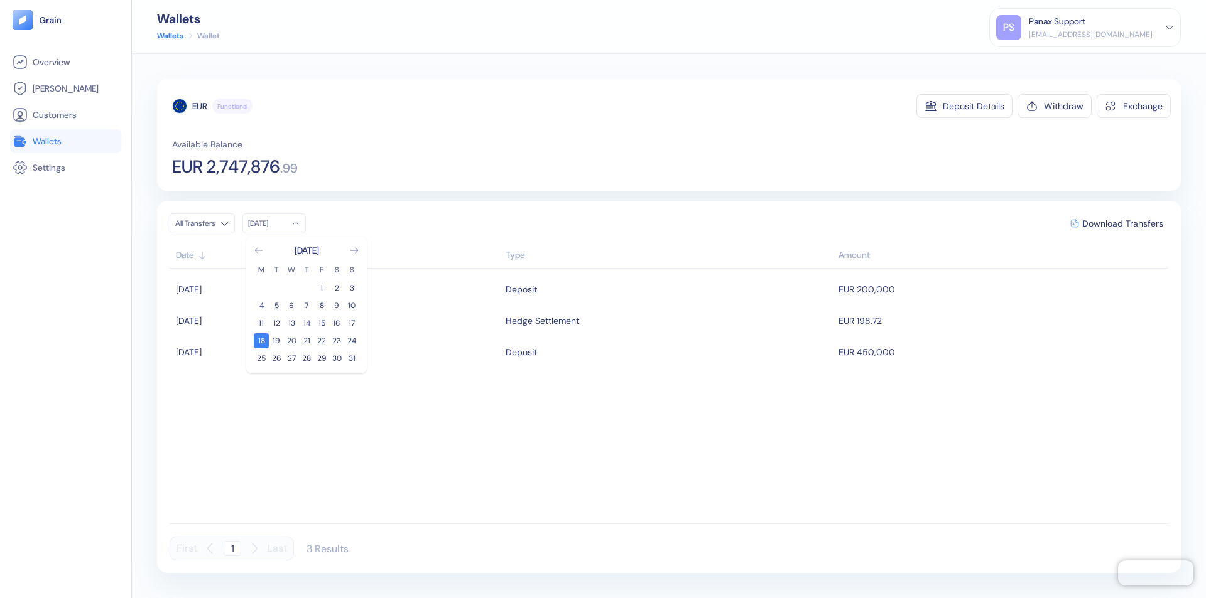
click at [259, 251] on icon "Go to previous month" at bounding box center [258, 250] width 7 height 5
click at [337, 323] on button "19" at bounding box center [336, 323] width 15 height 15
click at [200, 106] on div "EUR" at bounding box center [199, 106] width 15 height 13
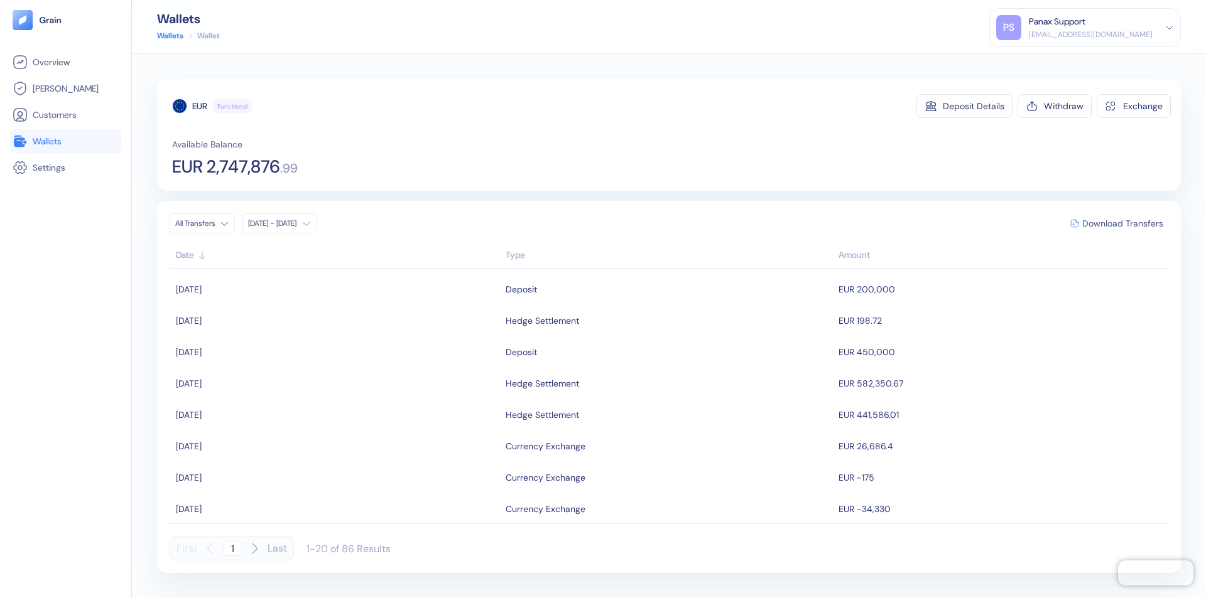
click at [1122, 224] on span "Download Transfers" at bounding box center [1122, 223] width 81 height 9
click at [65, 141] on link "Wallets" at bounding box center [66, 141] width 106 height 15
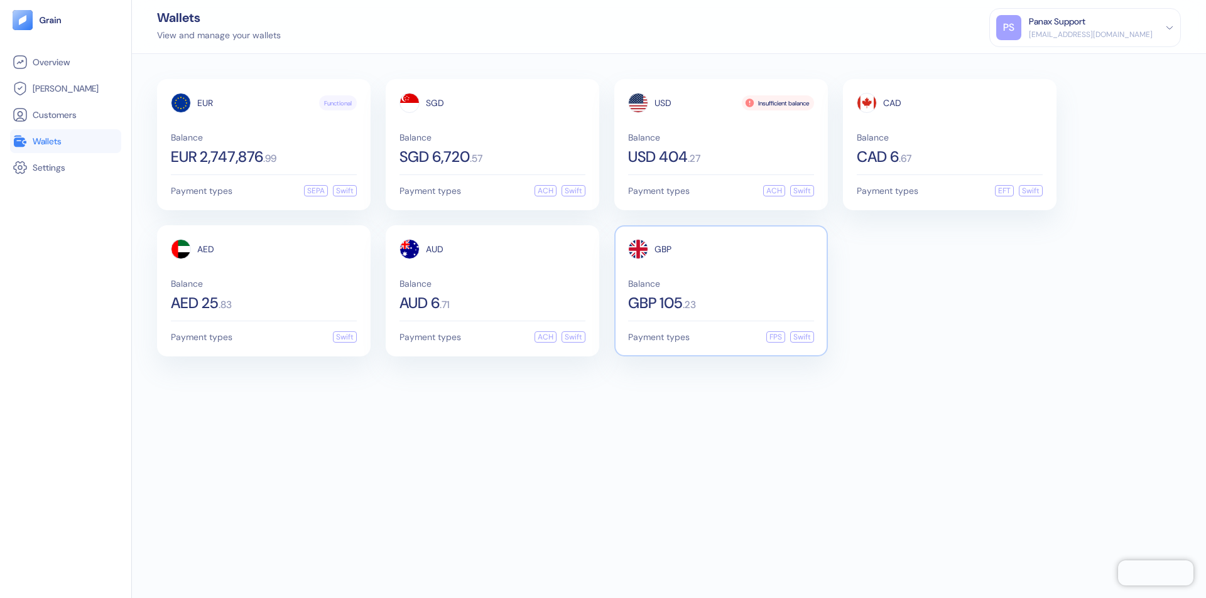
click at [663, 249] on span "GBP" at bounding box center [662, 249] width 17 height 9
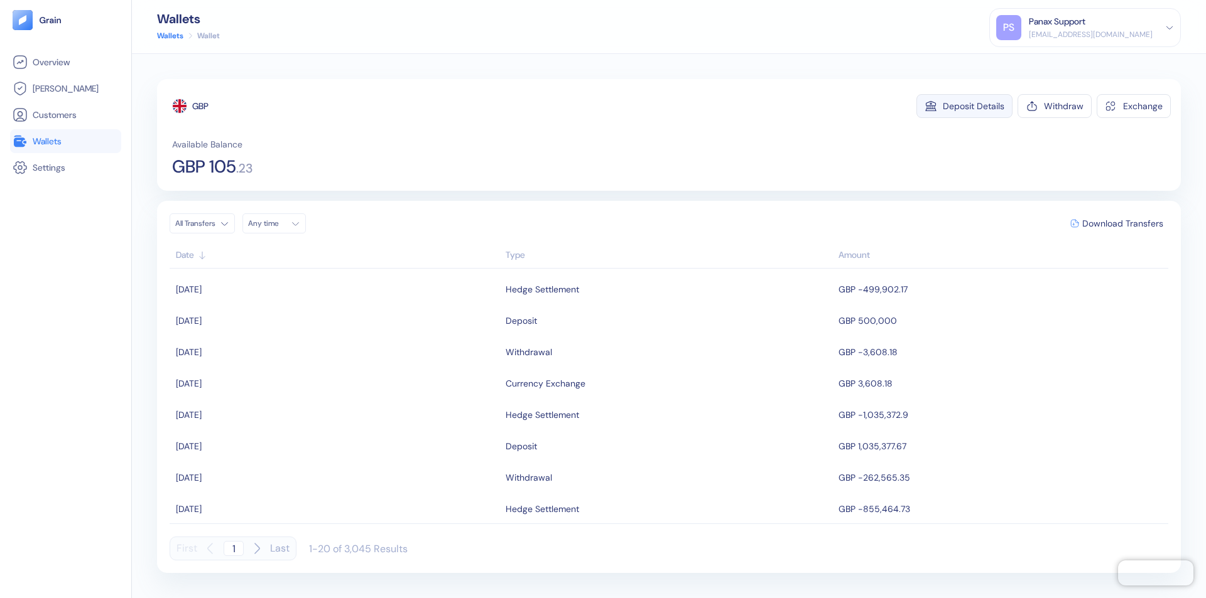
click at [973, 106] on div "Deposit Details" at bounding box center [974, 106] width 62 height 9
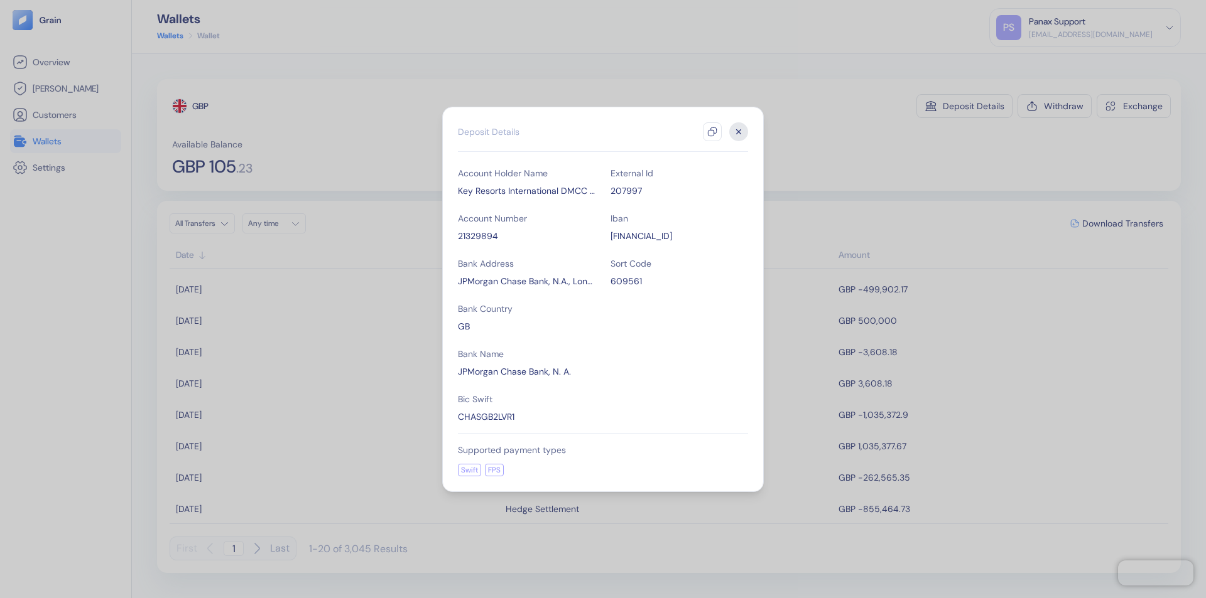
click at [712, 132] on icon "button" at bounding box center [712, 132] width 10 height 10
click at [739, 132] on icon "button" at bounding box center [739, 131] width 4 height 4
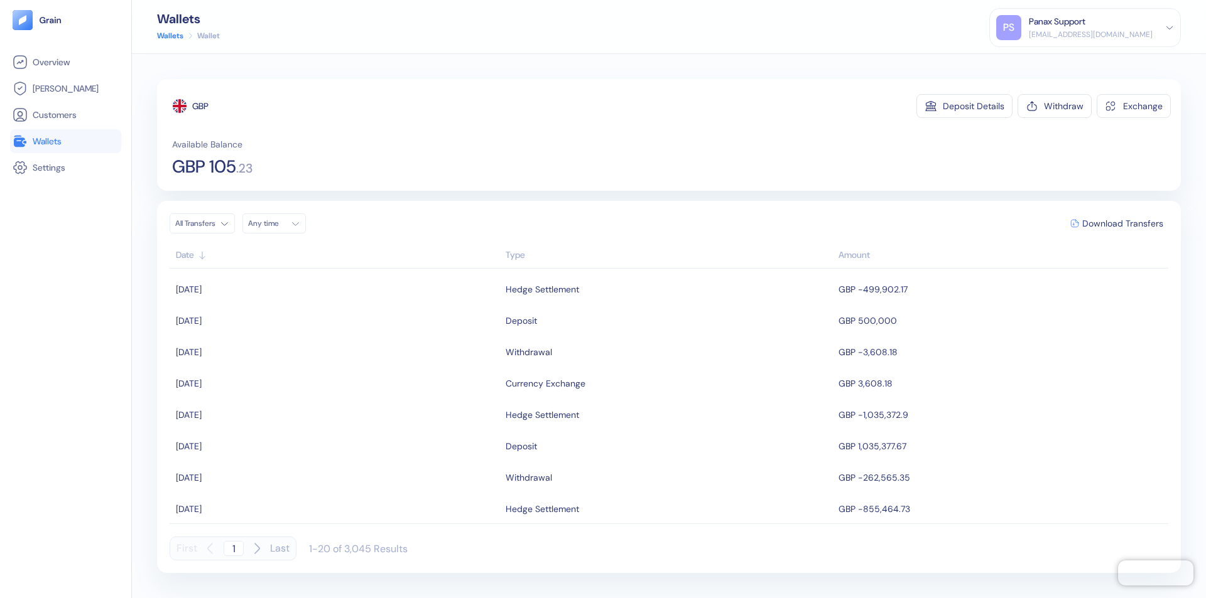
click at [278, 224] on div "Any time" at bounding box center [267, 224] width 38 height 10
click at [261, 341] on button "18" at bounding box center [261, 340] width 15 height 15
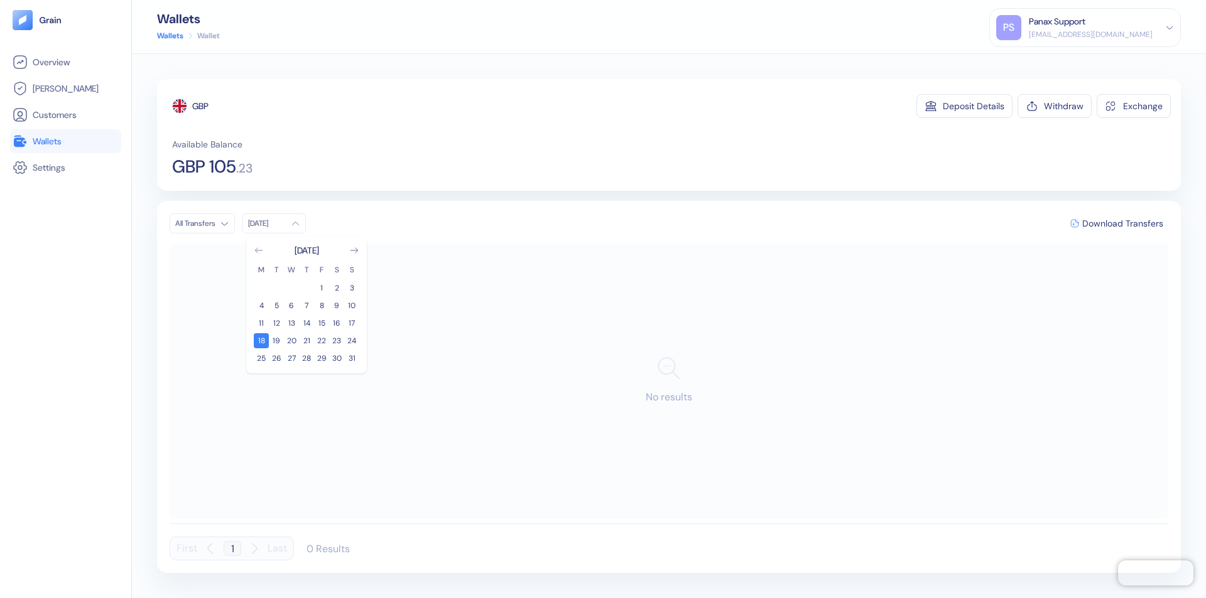
click at [259, 251] on icon "Go to previous month" at bounding box center [258, 250] width 7 height 5
click at [337, 323] on button "19" at bounding box center [336, 323] width 15 height 15
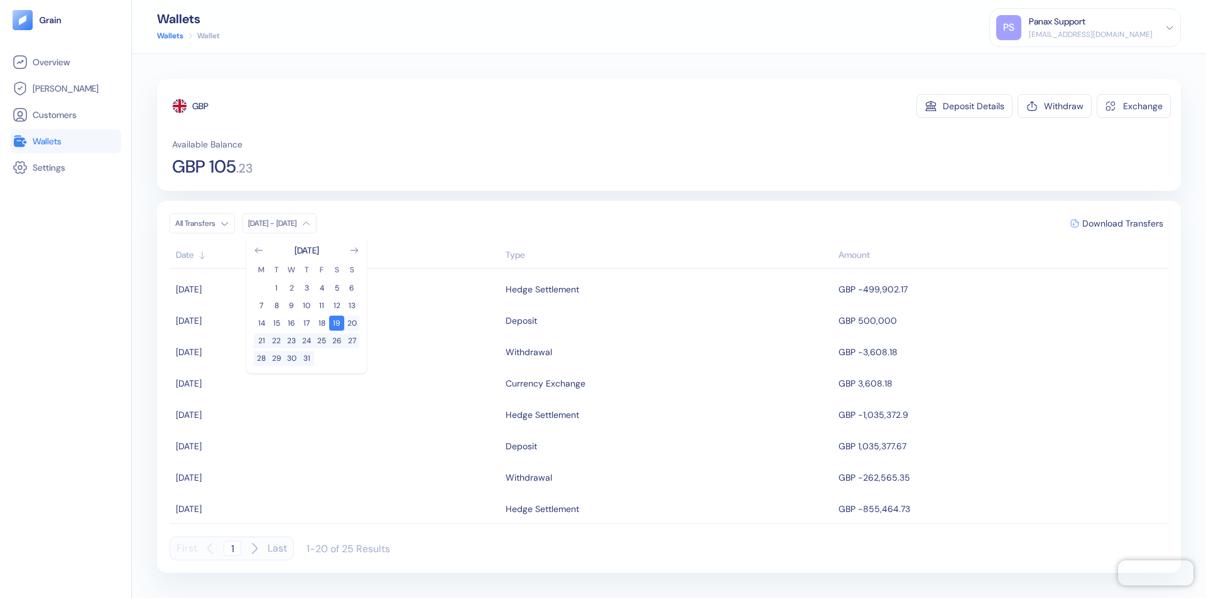
click at [201, 106] on div "GBP" at bounding box center [200, 106] width 16 height 13
click at [1122, 224] on span "Download Transfers" at bounding box center [1122, 223] width 81 height 9
click at [1085, 28] on div "Panax Support" at bounding box center [1057, 21] width 57 height 13
click at [1047, 62] on div "Sign Out" at bounding box center [1029, 62] width 35 height 13
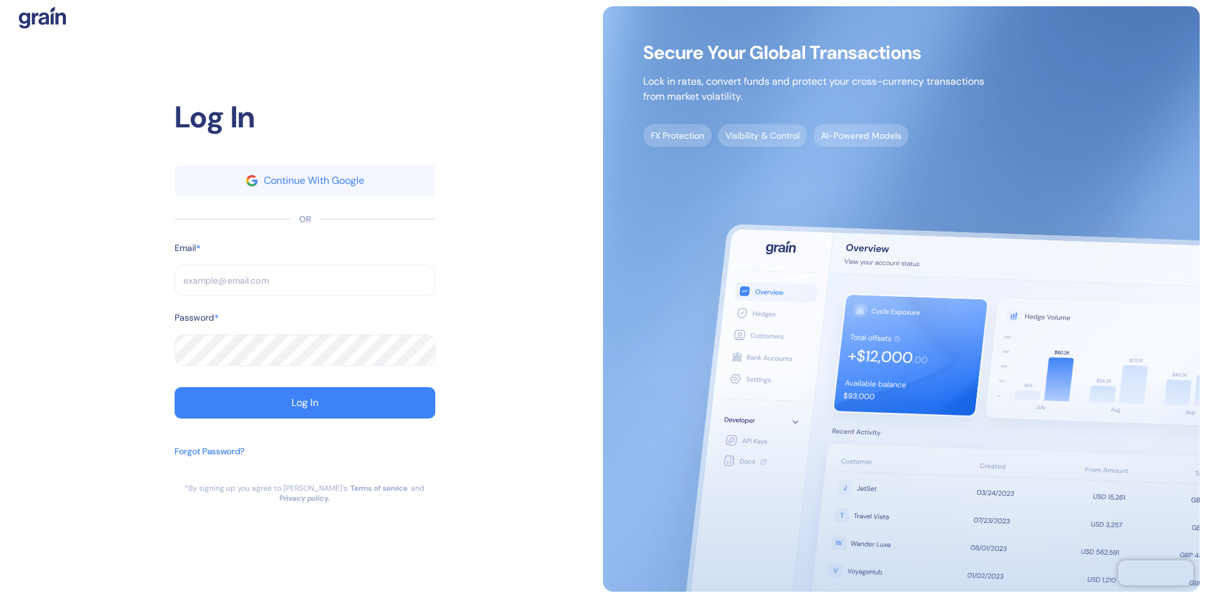
click at [305, 286] on input "text" at bounding box center [305, 280] width 261 height 31
type input "operations@thepanax.com"
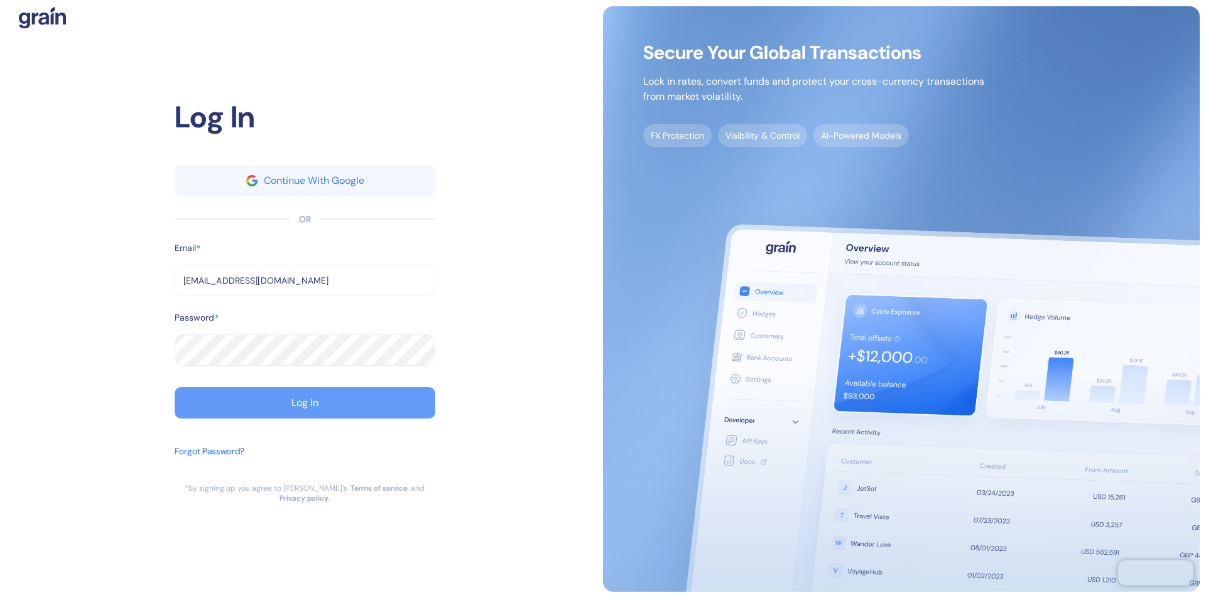
click at [305, 408] on div "Log In" at bounding box center [304, 403] width 27 height 10
